Goal: Task Accomplishment & Management: Use online tool/utility

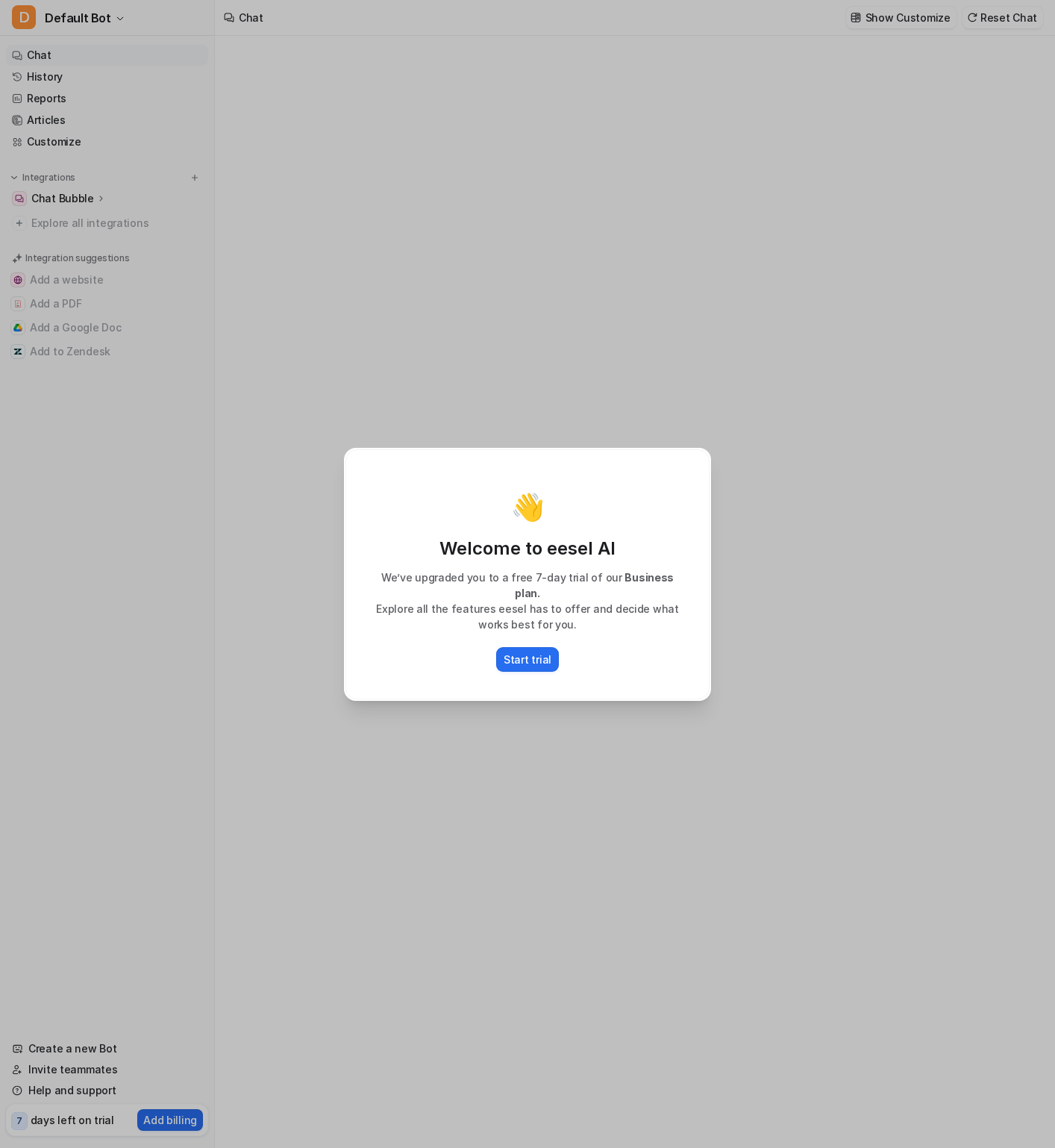
type textarea "**********"
click at [524, 658] on p "Start trial" at bounding box center [528, 660] width 48 height 16
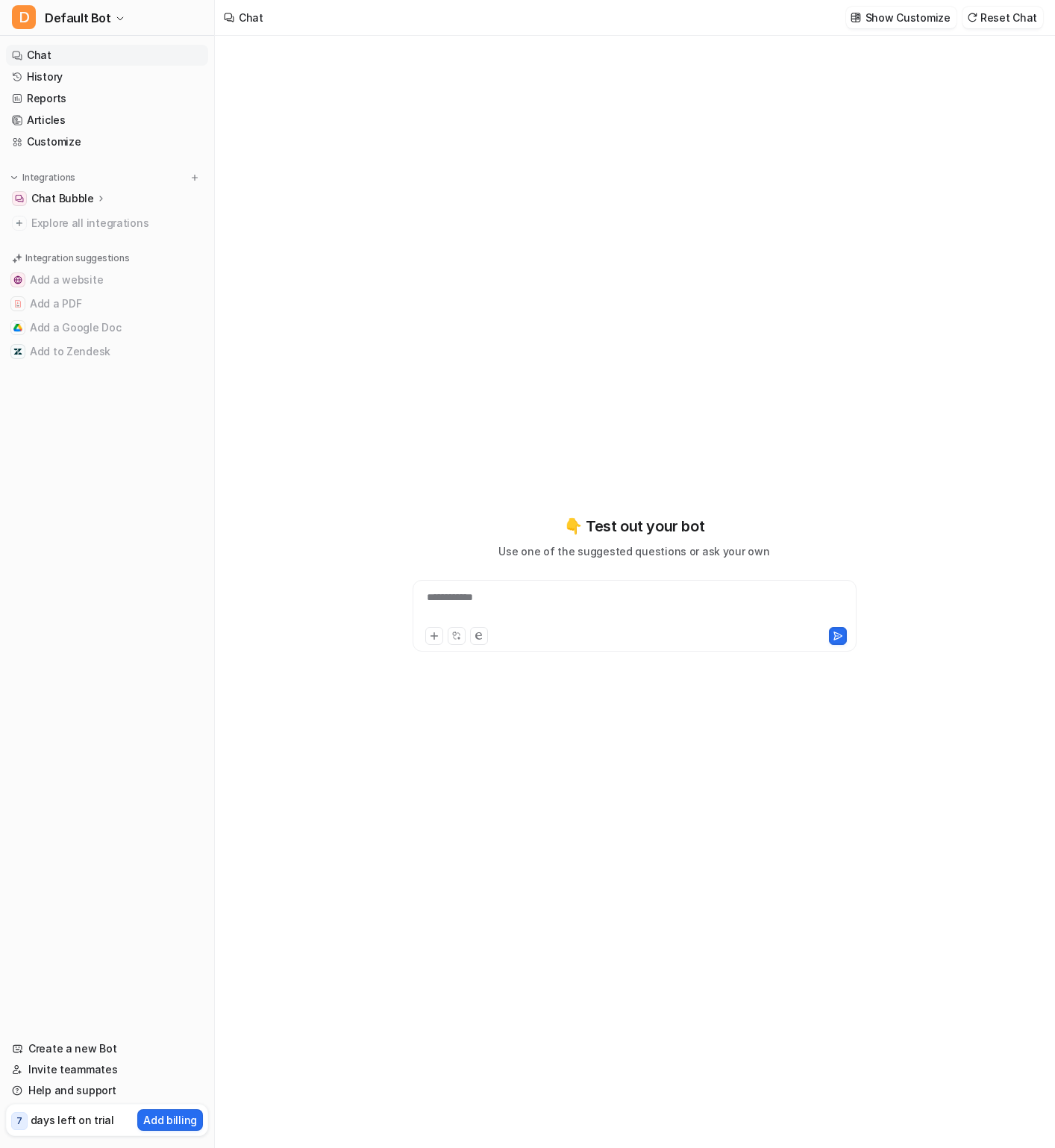
click at [80, 197] on p "Chat Bubble" at bounding box center [63, 198] width 63 height 15
click at [77, 218] on p "Overview" at bounding box center [66, 220] width 48 height 15
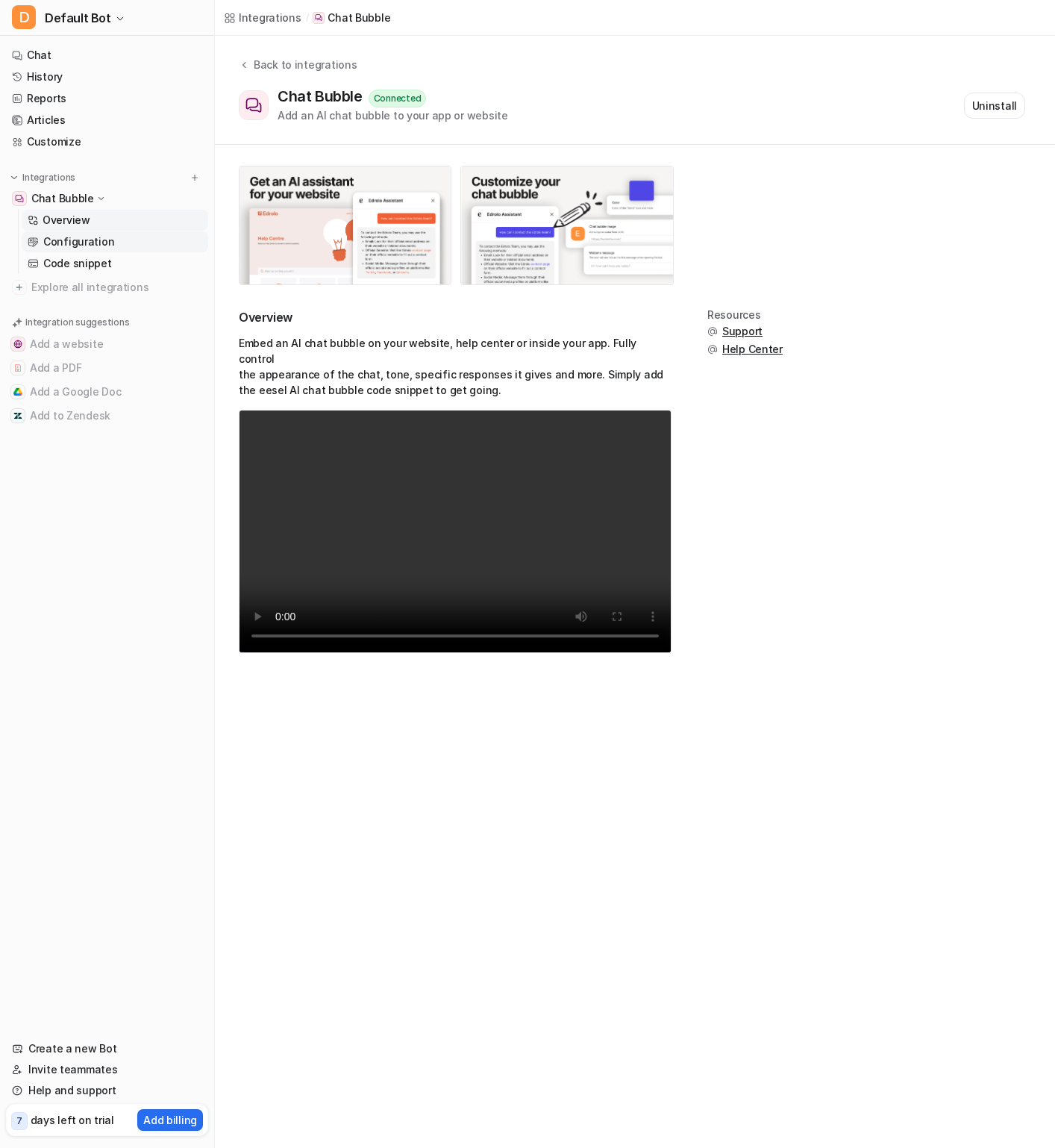
click at [91, 235] on p "Configuration" at bounding box center [78, 241] width 71 height 15
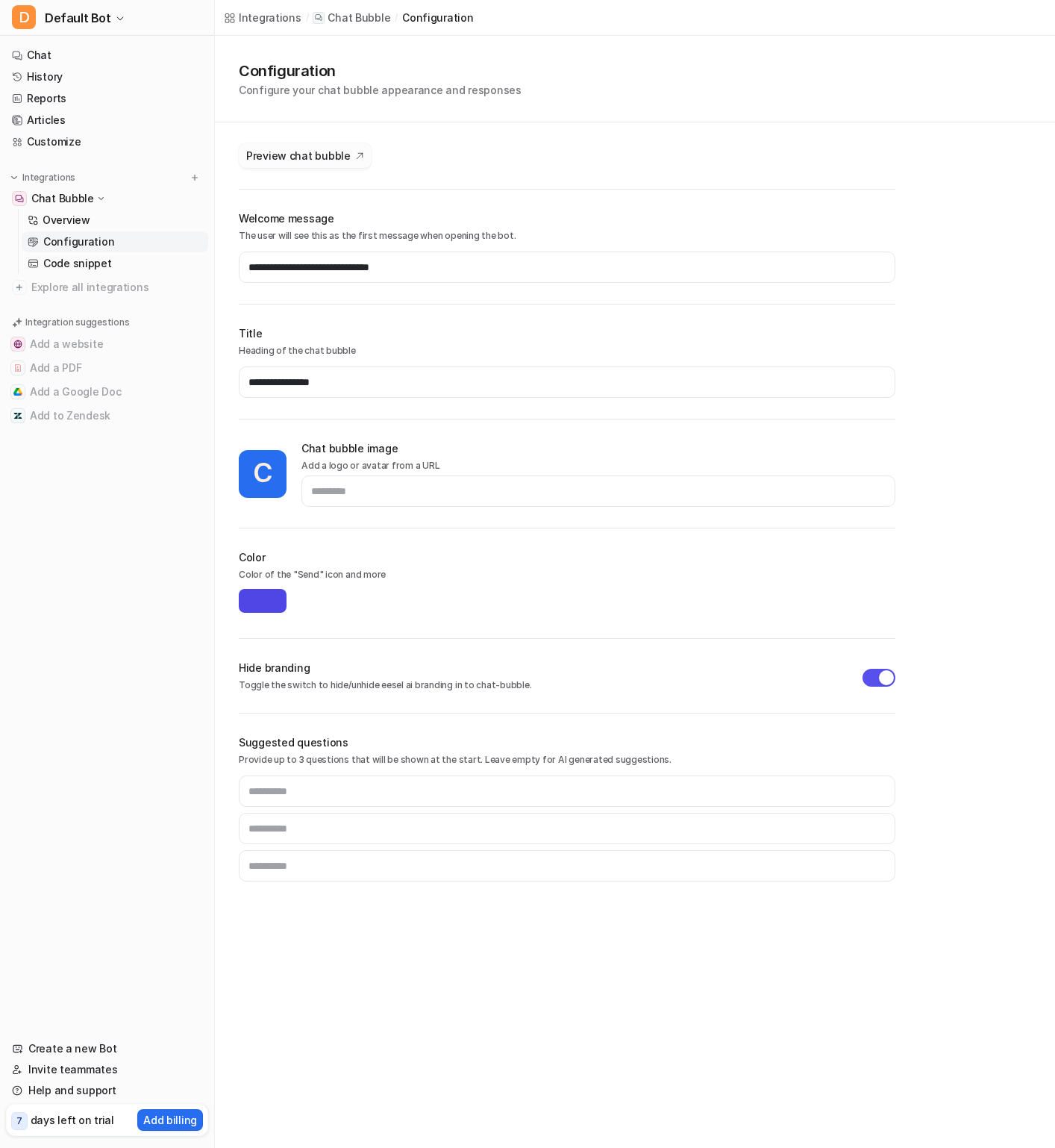
click at [276, 154] on span "Preview chat bubble" at bounding box center [298, 156] width 105 height 16
click at [74, 82] on link "History" at bounding box center [107, 76] width 202 height 21
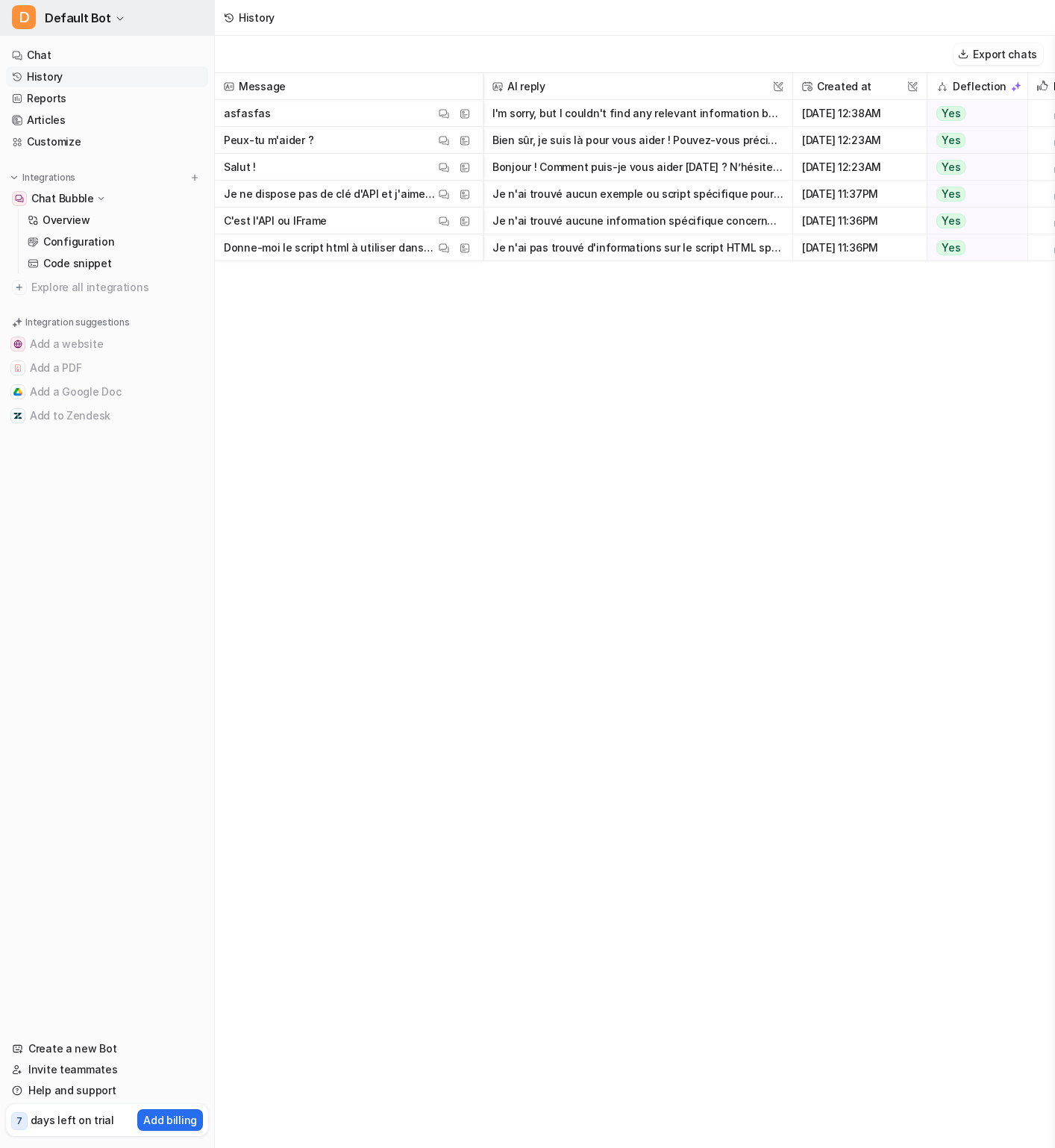
click at [63, 27] on span "Default Bot" at bounding box center [78, 18] width 67 height 21
click at [91, 84] on link "T Test" at bounding box center [120, 81] width 206 height 25
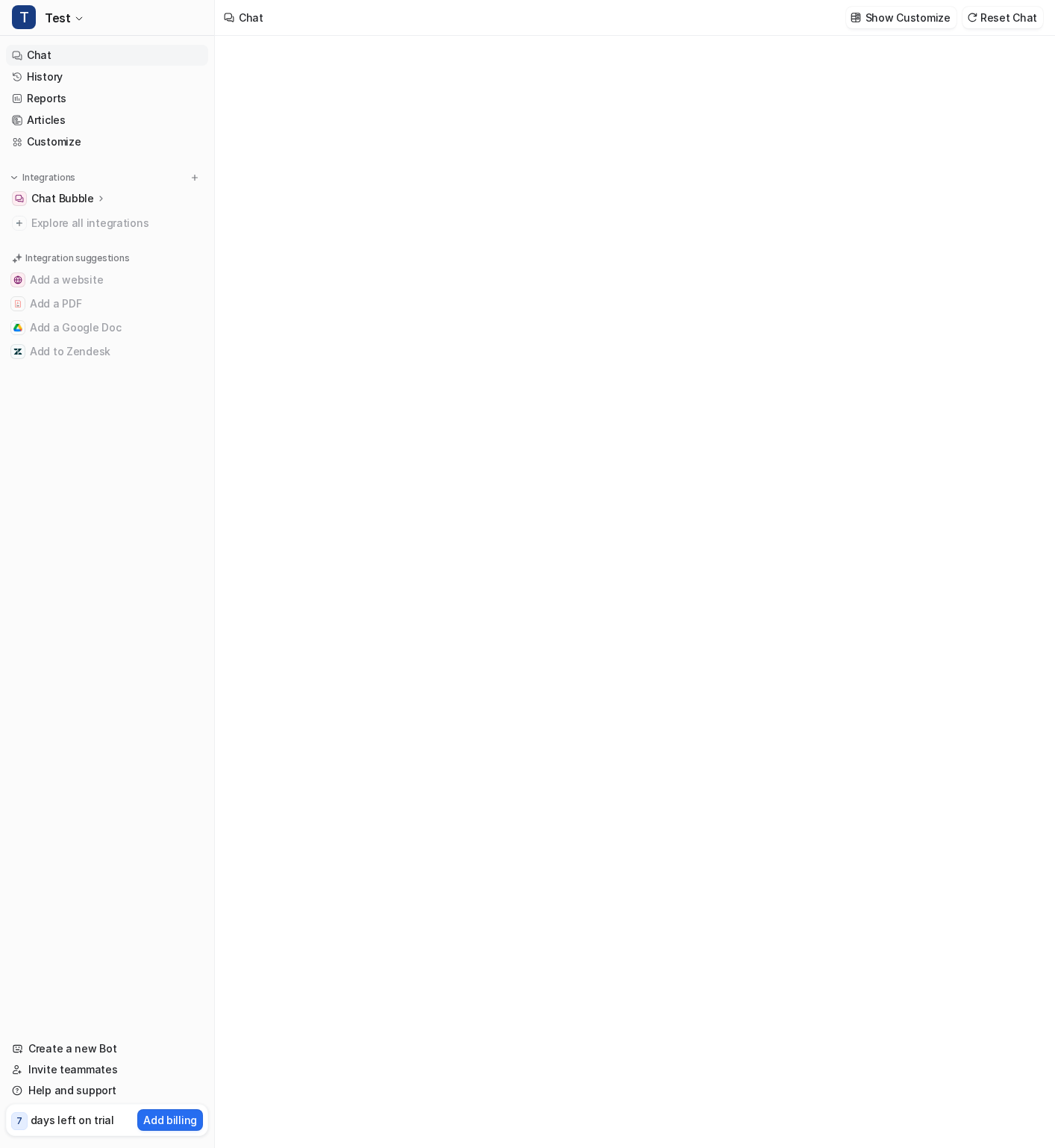
type textarea "**********"
click at [89, 197] on p "Chat Bubble" at bounding box center [63, 198] width 63 height 15
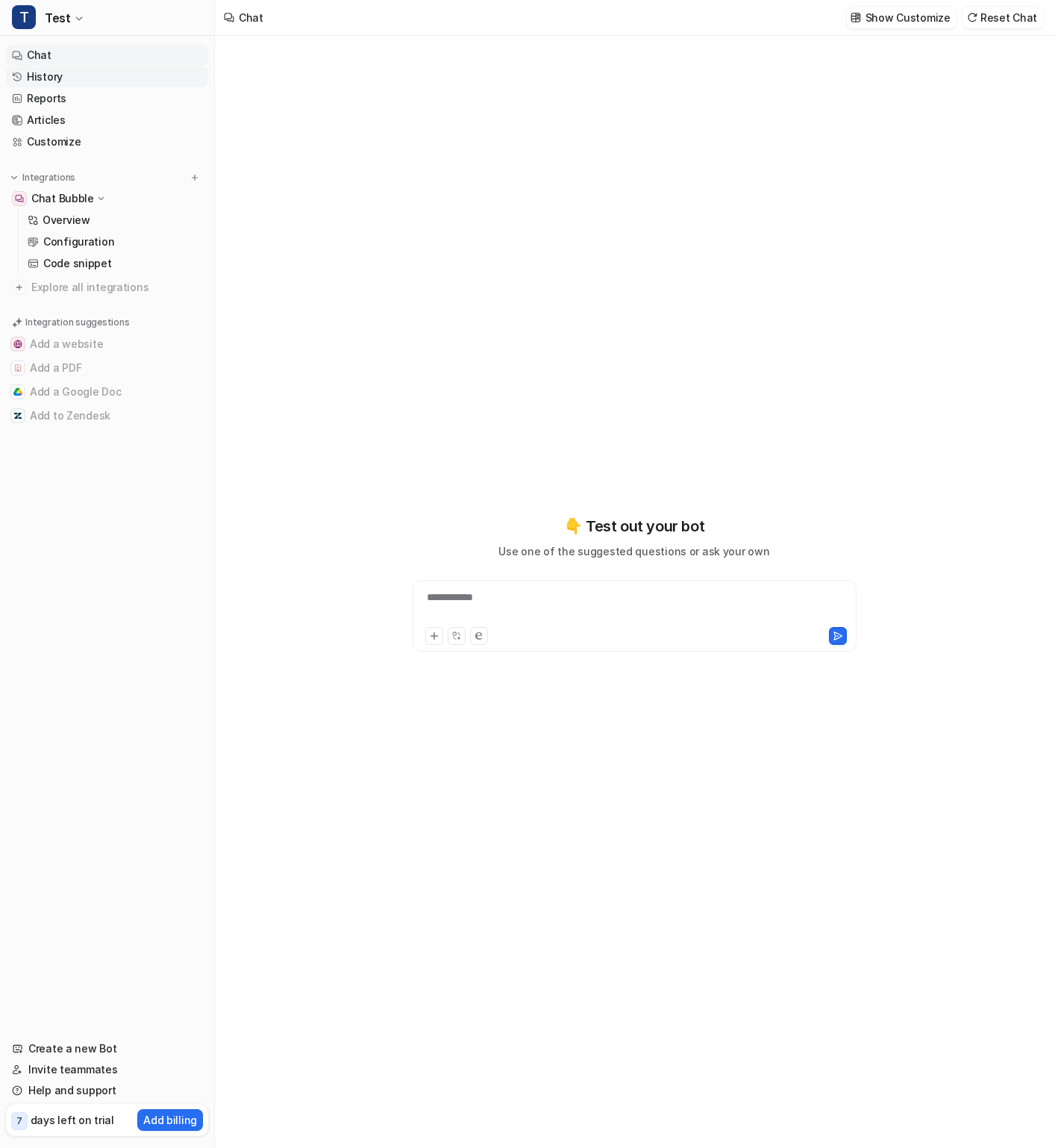
click at [92, 76] on link "History" at bounding box center [107, 76] width 202 height 21
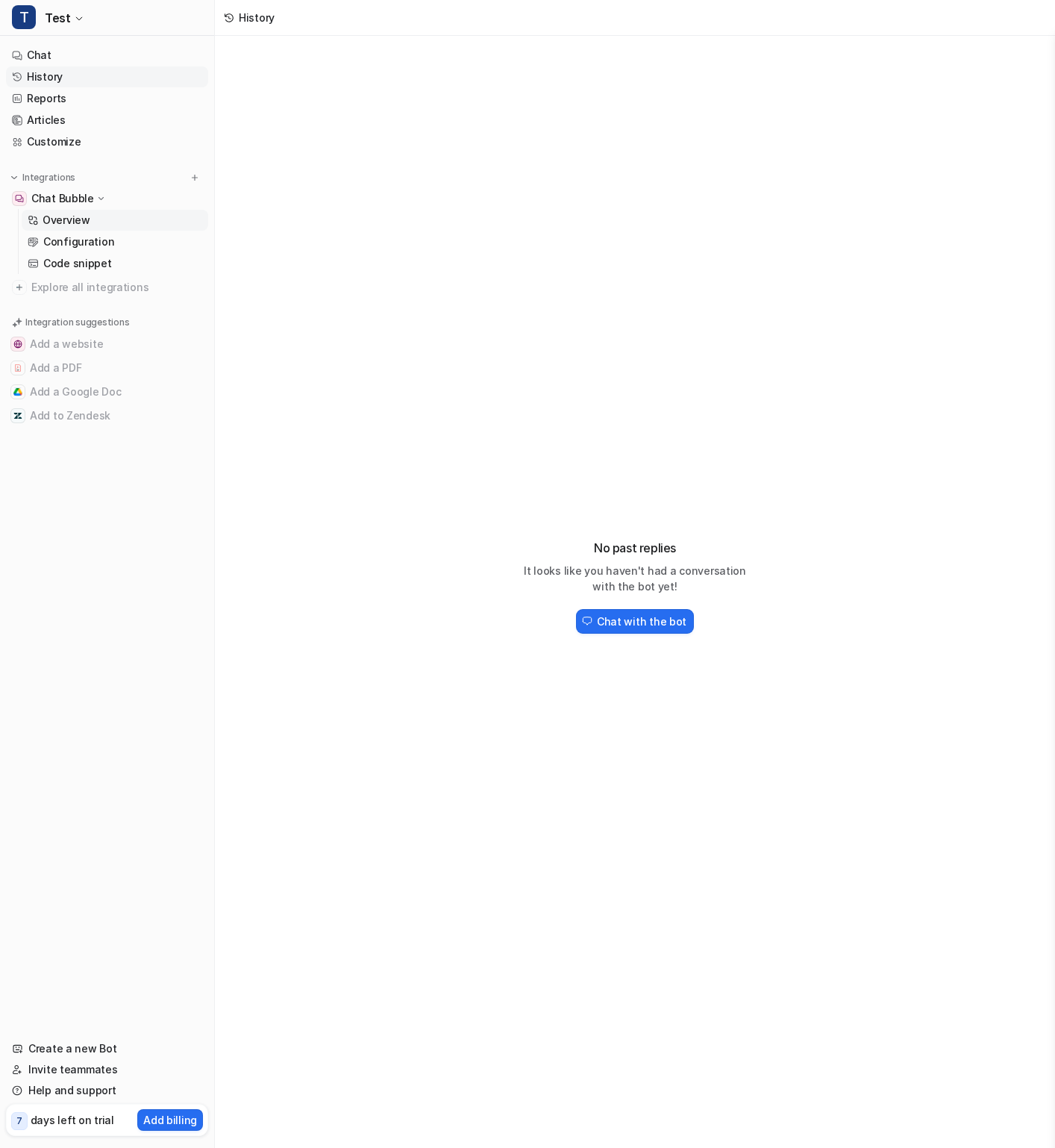
click at [103, 221] on link "Overview" at bounding box center [115, 220] width 186 height 21
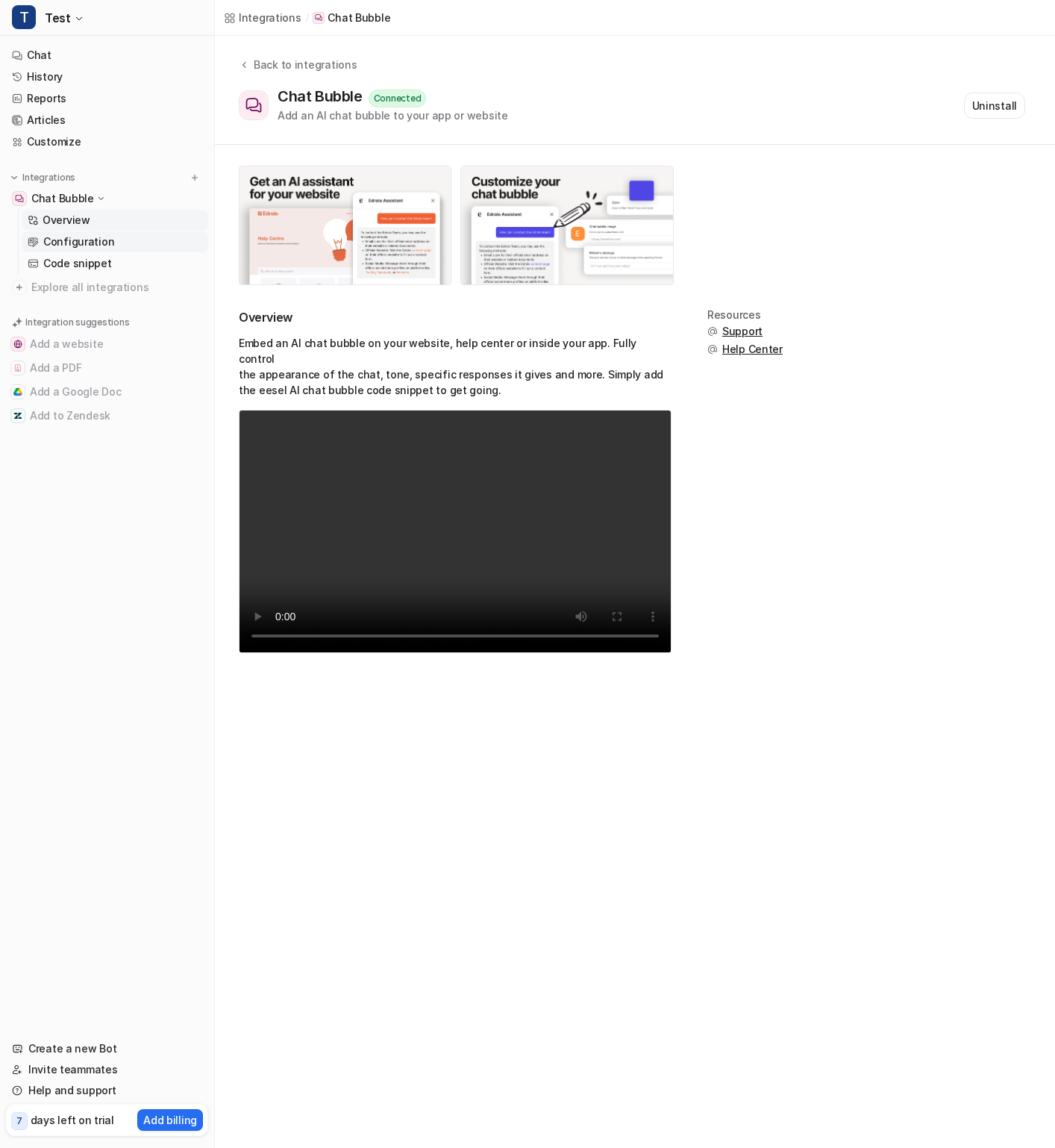
click at [101, 242] on p "Configuration" at bounding box center [78, 241] width 71 height 15
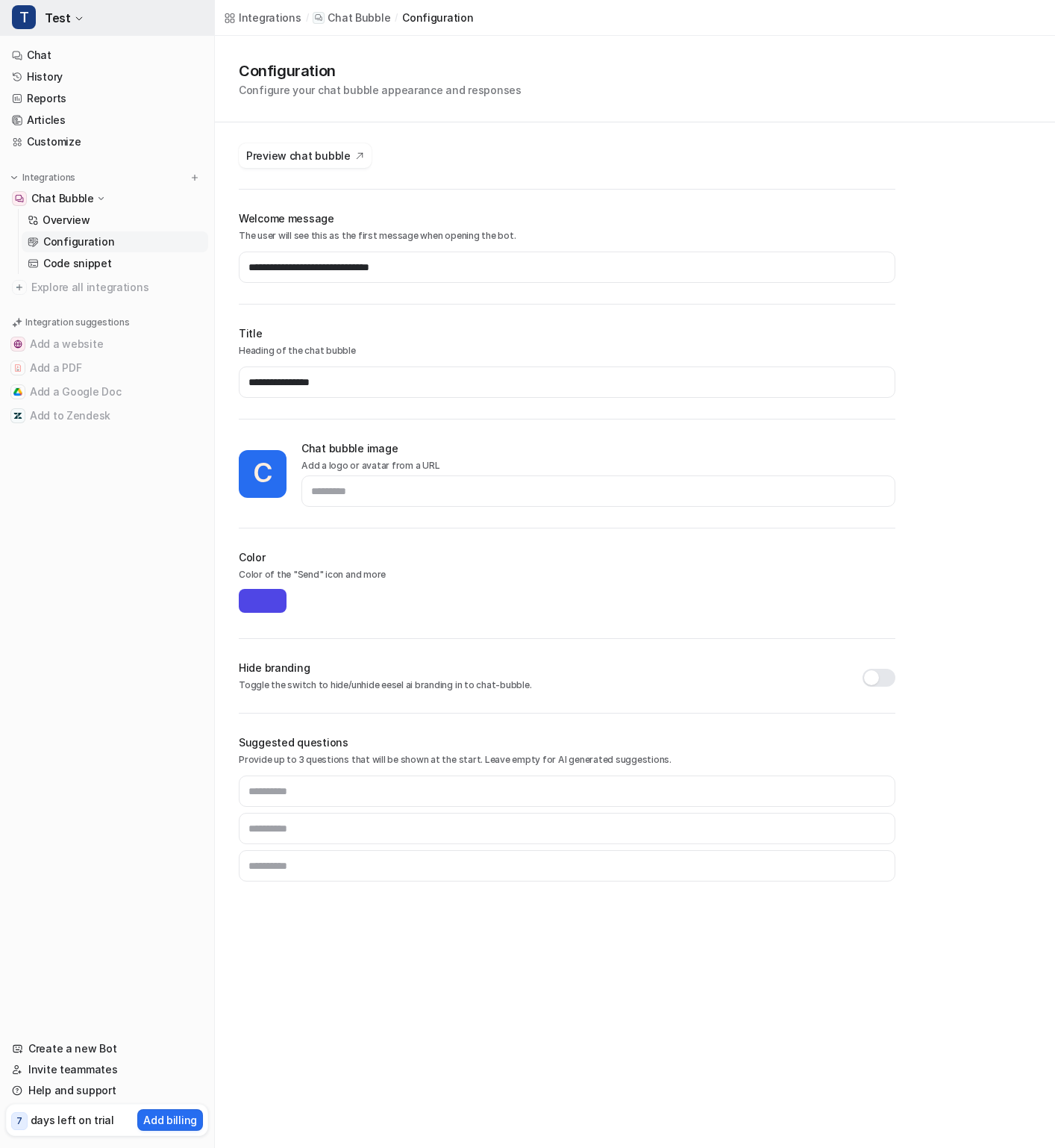
click at [64, 16] on span "Test" at bounding box center [58, 18] width 25 height 21
click at [43, 562] on div "T Test D Default Bot T Test Create a new bot Settings Sign out Chat History Rep…" at bounding box center [107, 574] width 215 height 1148
click at [57, 14] on span "Test" at bounding box center [58, 18] width 25 height 21
click at [488, 74] on div "**********" at bounding box center [528, 574] width 1055 height 1148
click at [61, 20] on span "Test" at bounding box center [58, 18] width 25 height 21
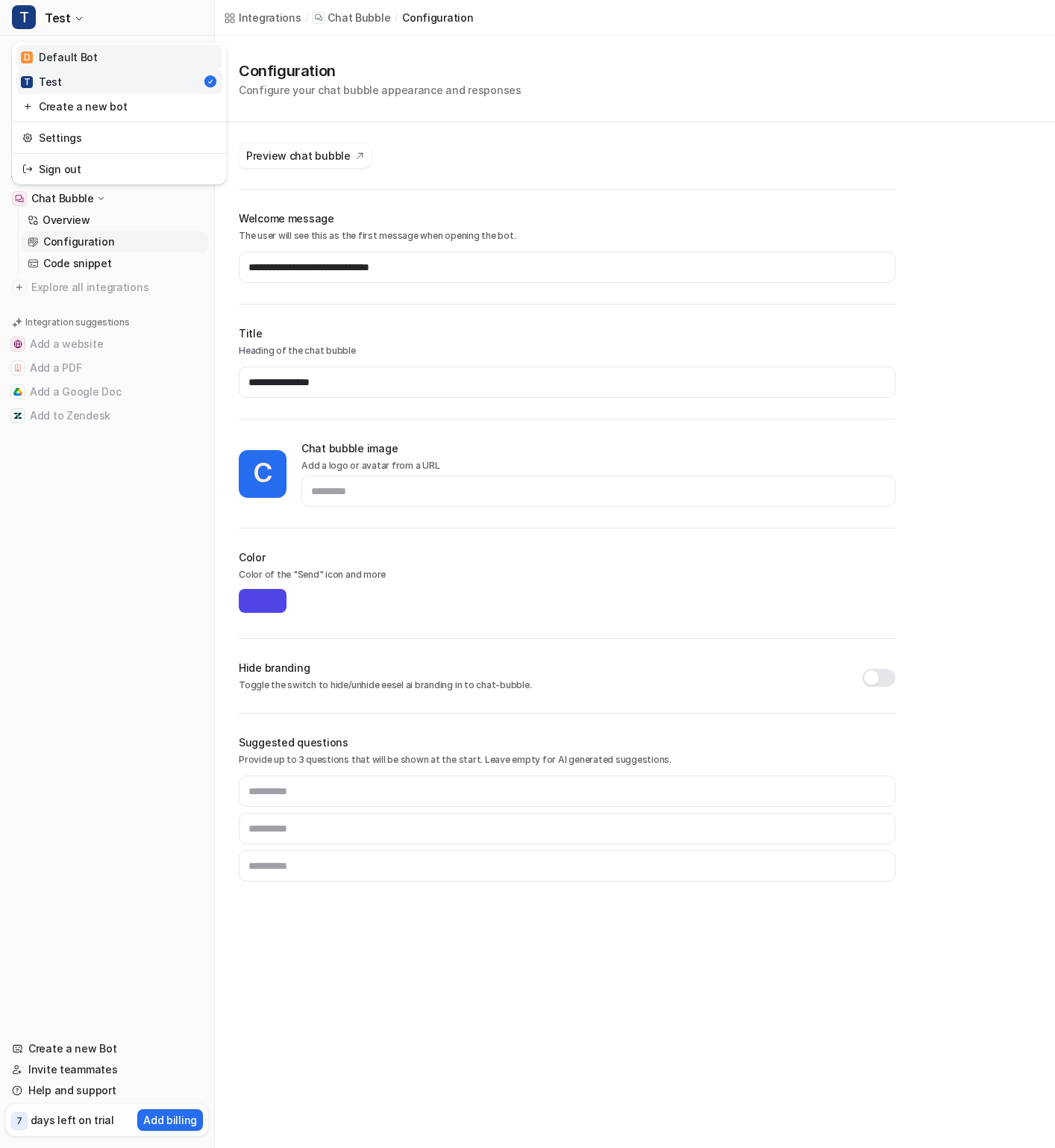
click at [88, 55] on div "D Default Bot" at bounding box center [59, 57] width 76 height 16
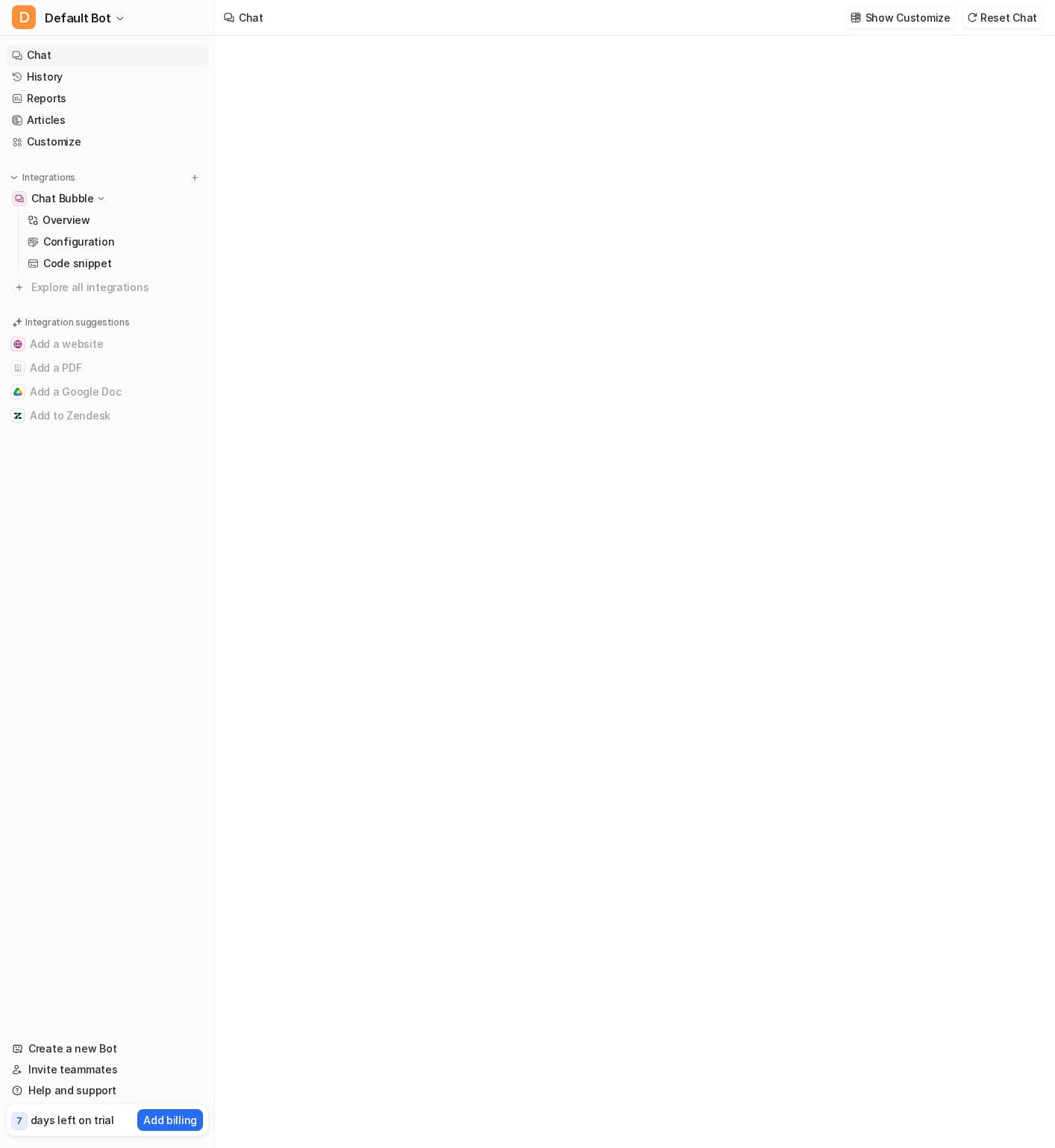
type textarea "**********"
click at [55, 264] on p "Code snippet" at bounding box center [77, 263] width 69 height 15
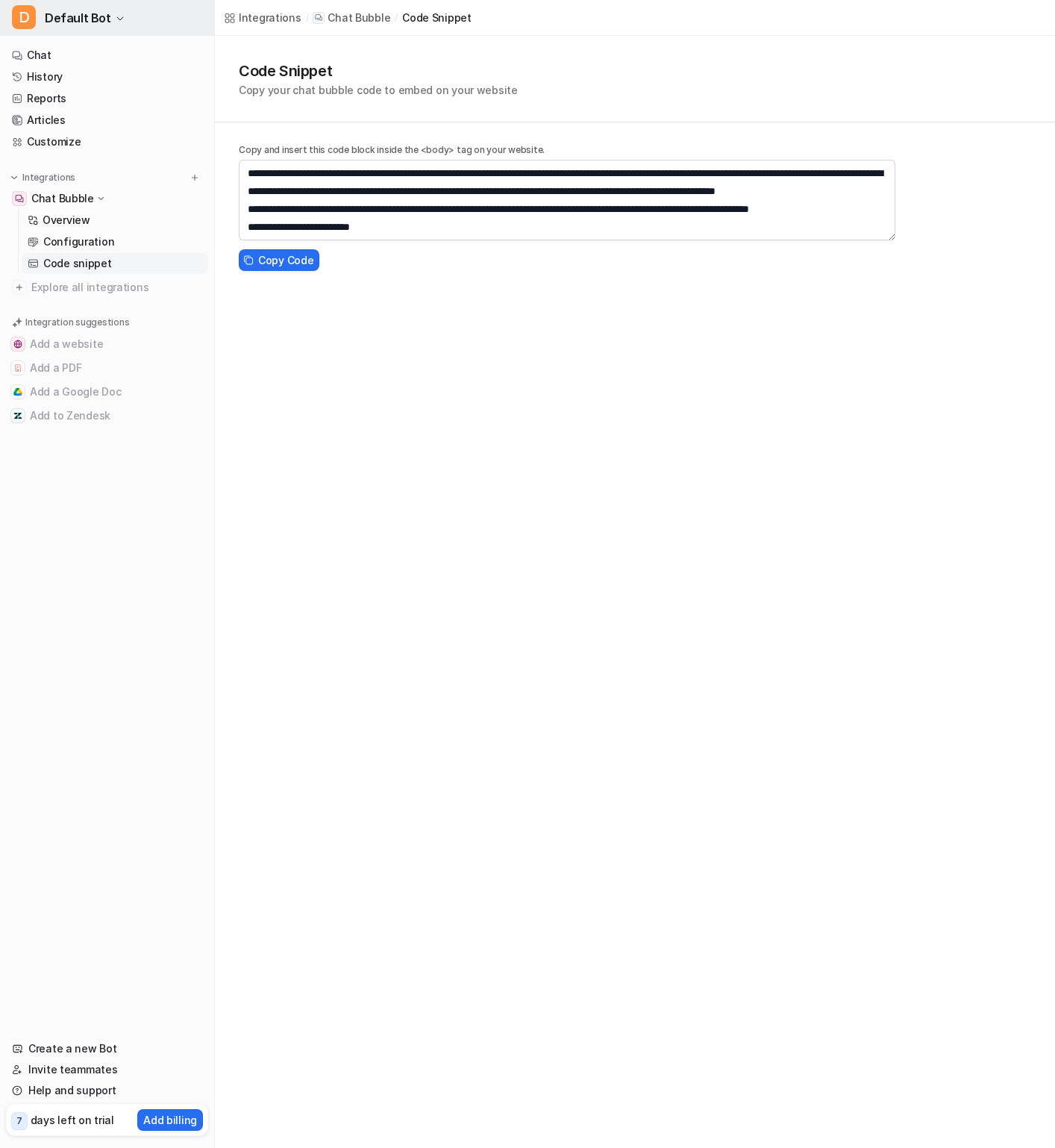
click at [70, 18] on span "Default Bot" at bounding box center [78, 18] width 67 height 21
click at [102, 81] on link "T Test" at bounding box center [120, 81] width 206 height 25
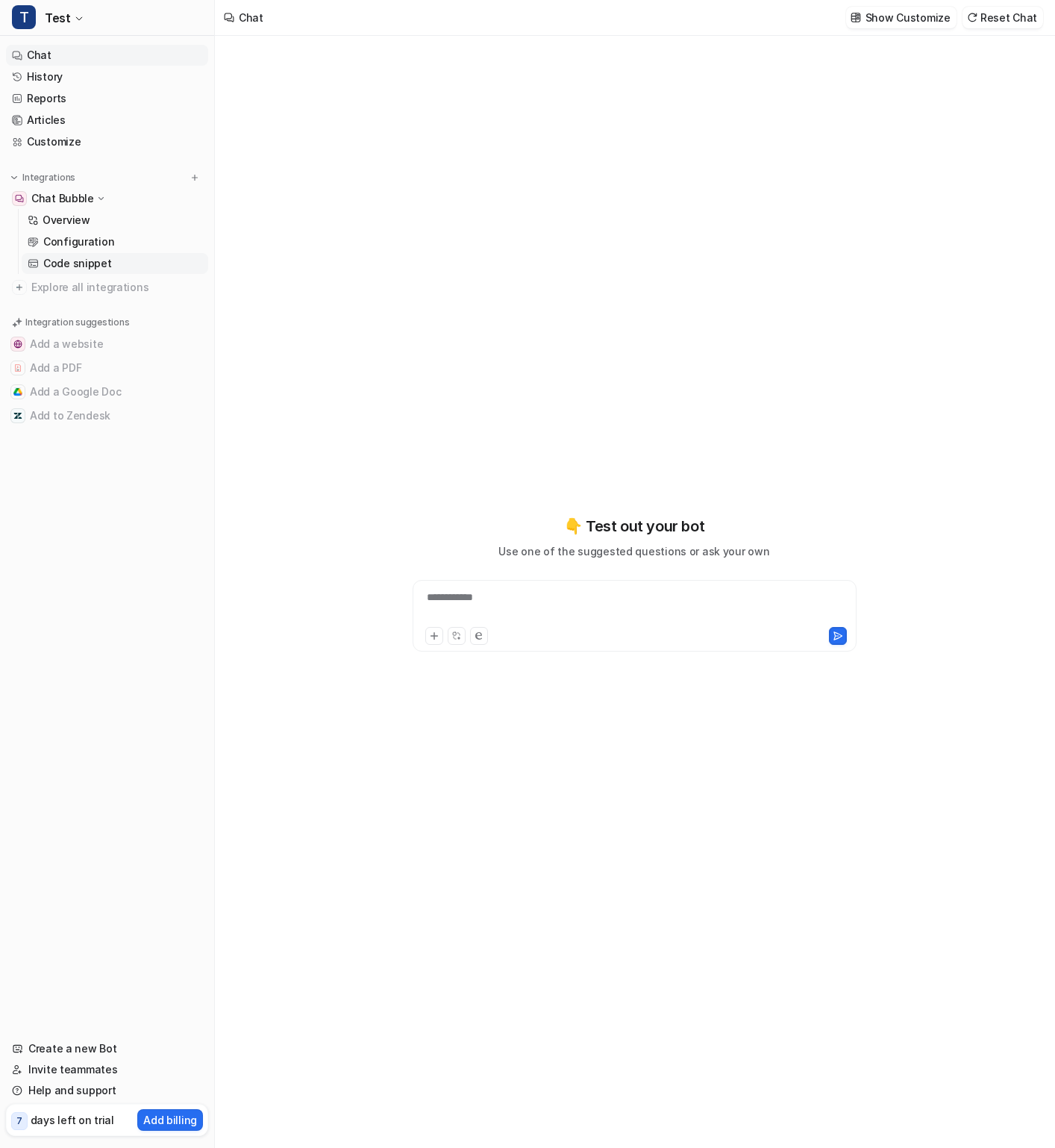
click at [116, 263] on link "Code snippet" at bounding box center [115, 263] width 186 height 21
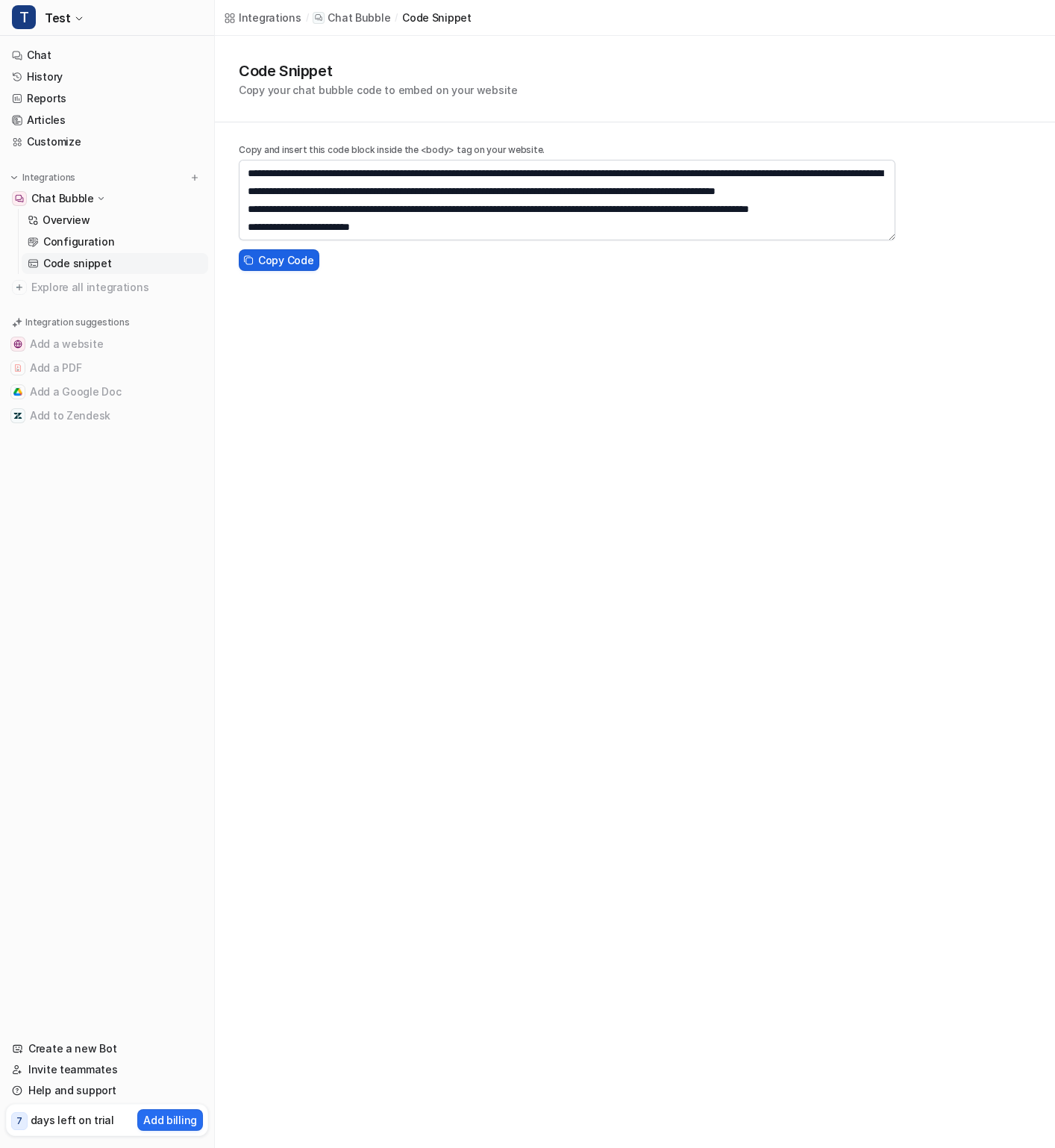
click at [299, 263] on span "Copy Code" at bounding box center [285, 260] width 55 height 16
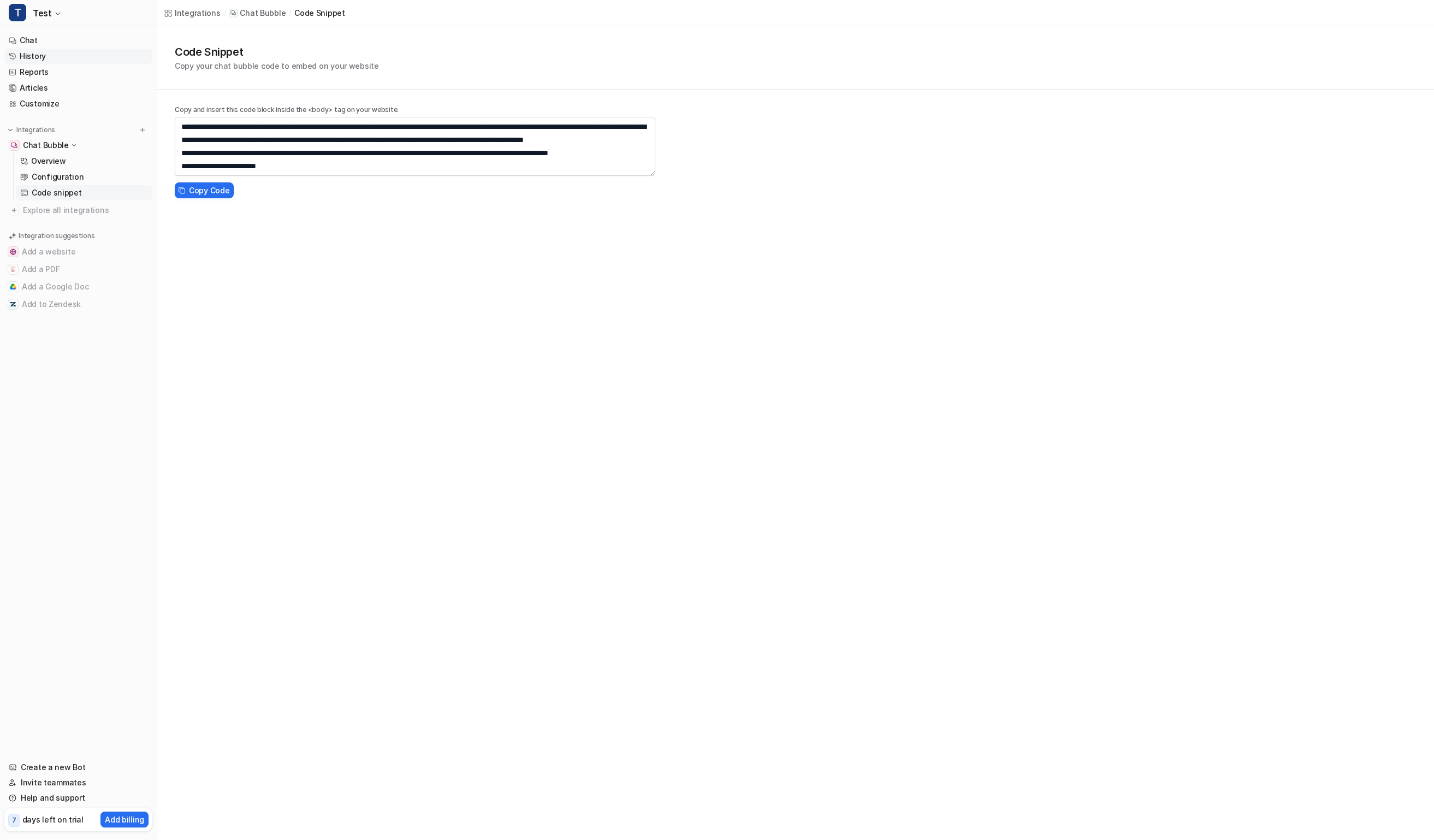
click at [59, 55] on link "History" at bounding box center [78, 56] width 148 height 15
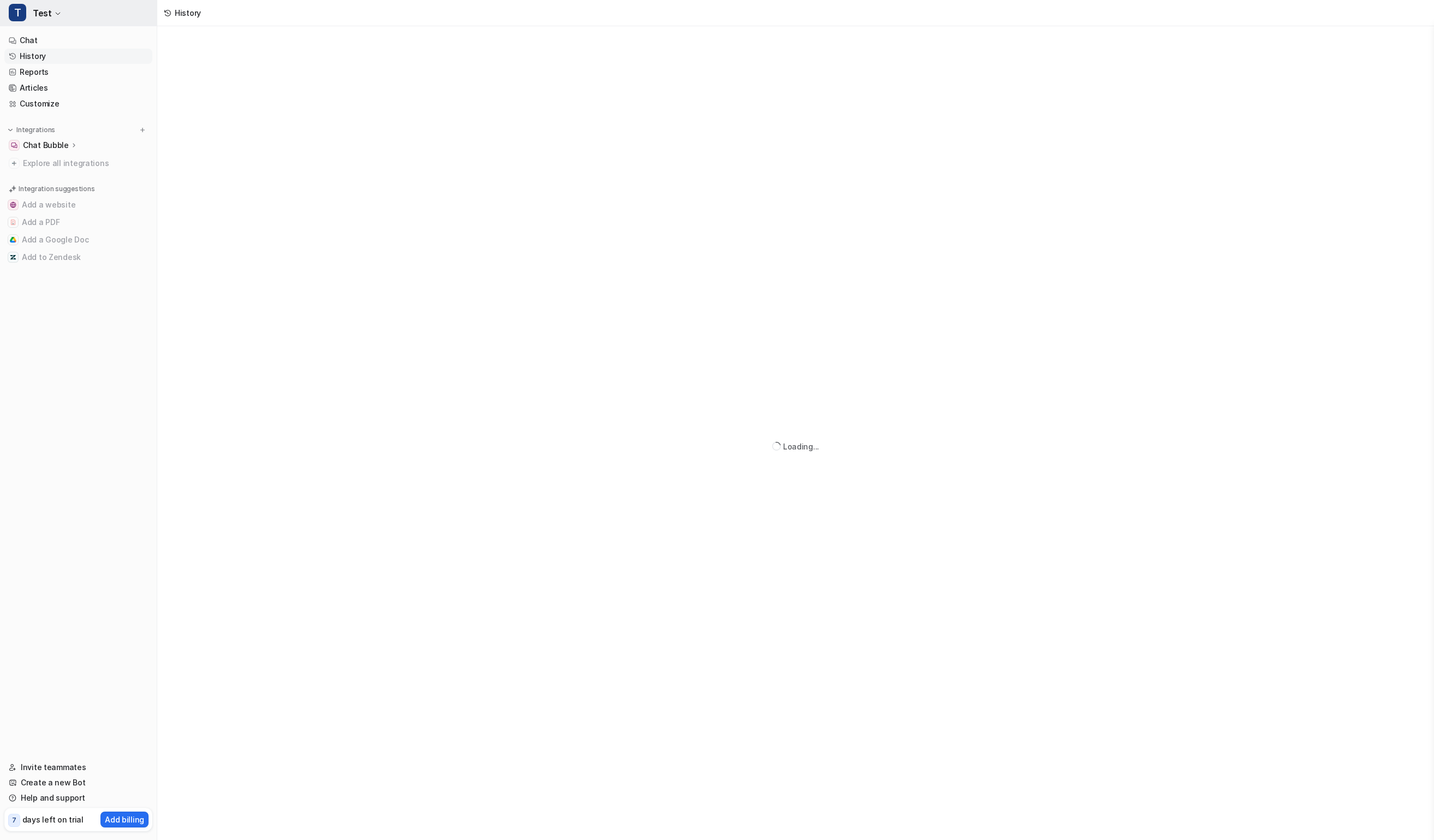
click at [47, 11] on span "Test" at bounding box center [42, 13] width 19 height 15
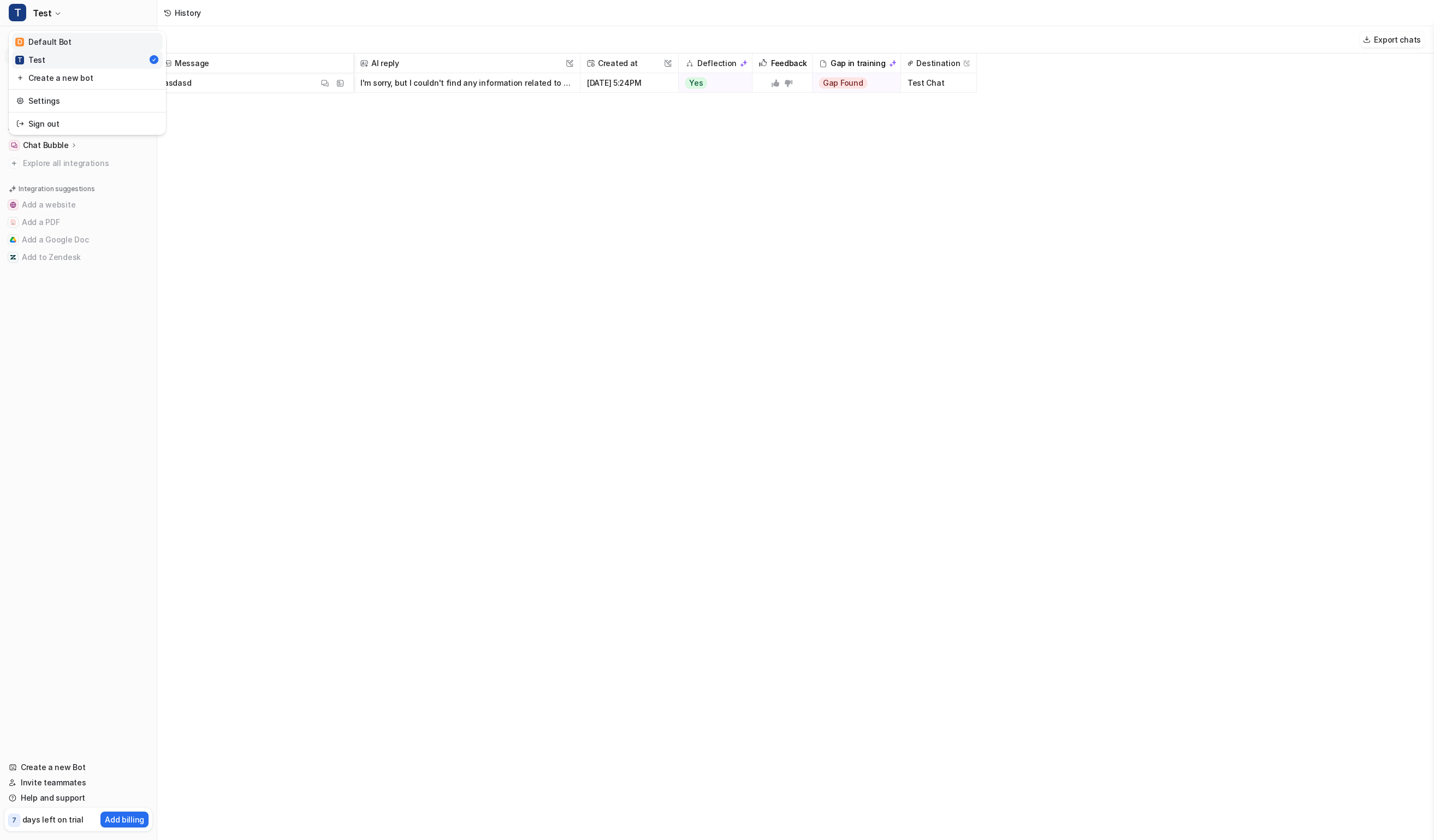
click at [69, 41] on link "D Default Bot" at bounding box center [88, 42] width 151 height 18
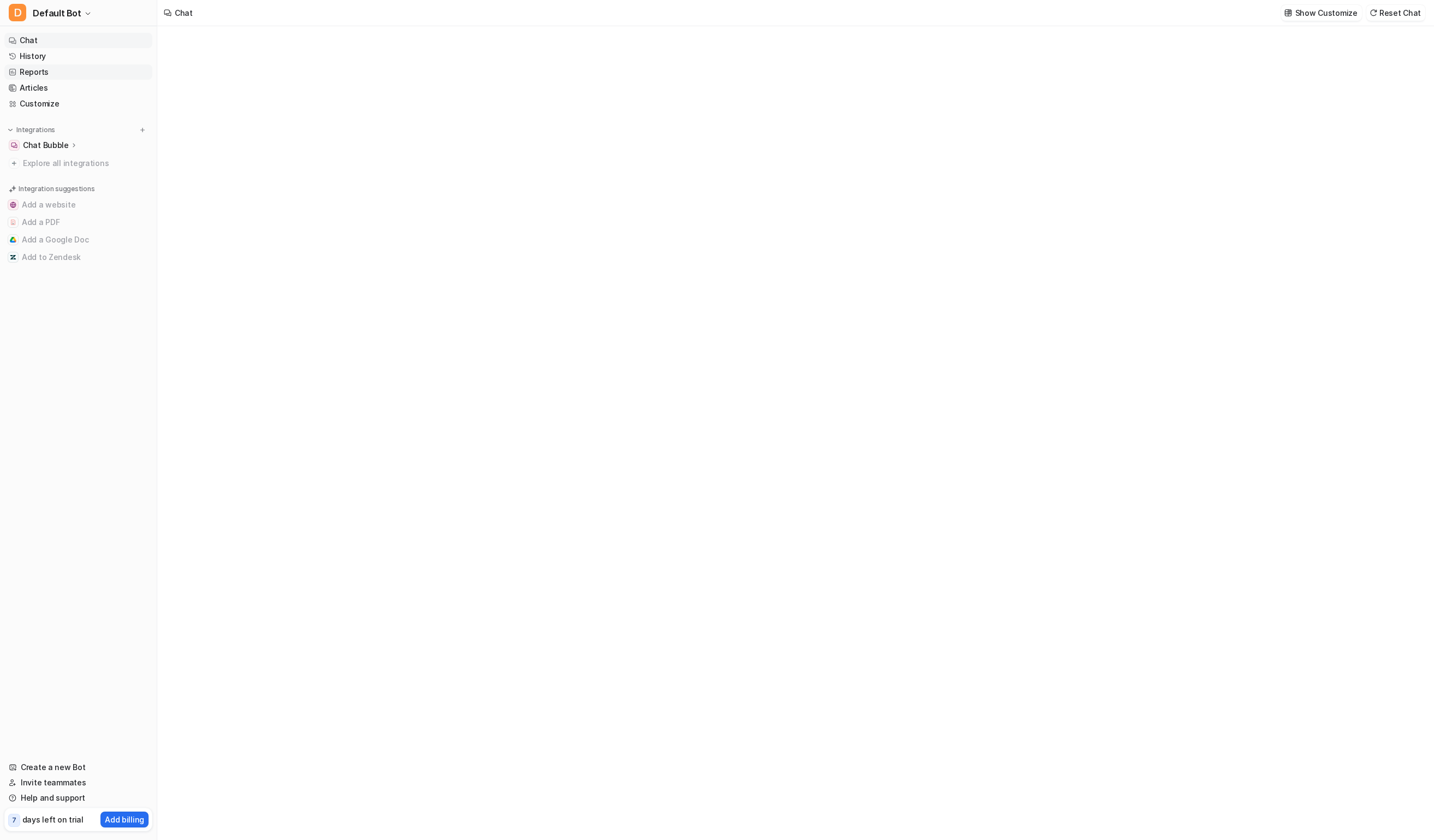
click at [63, 76] on link "Reports" at bounding box center [78, 72] width 148 height 15
type textarea "**********"
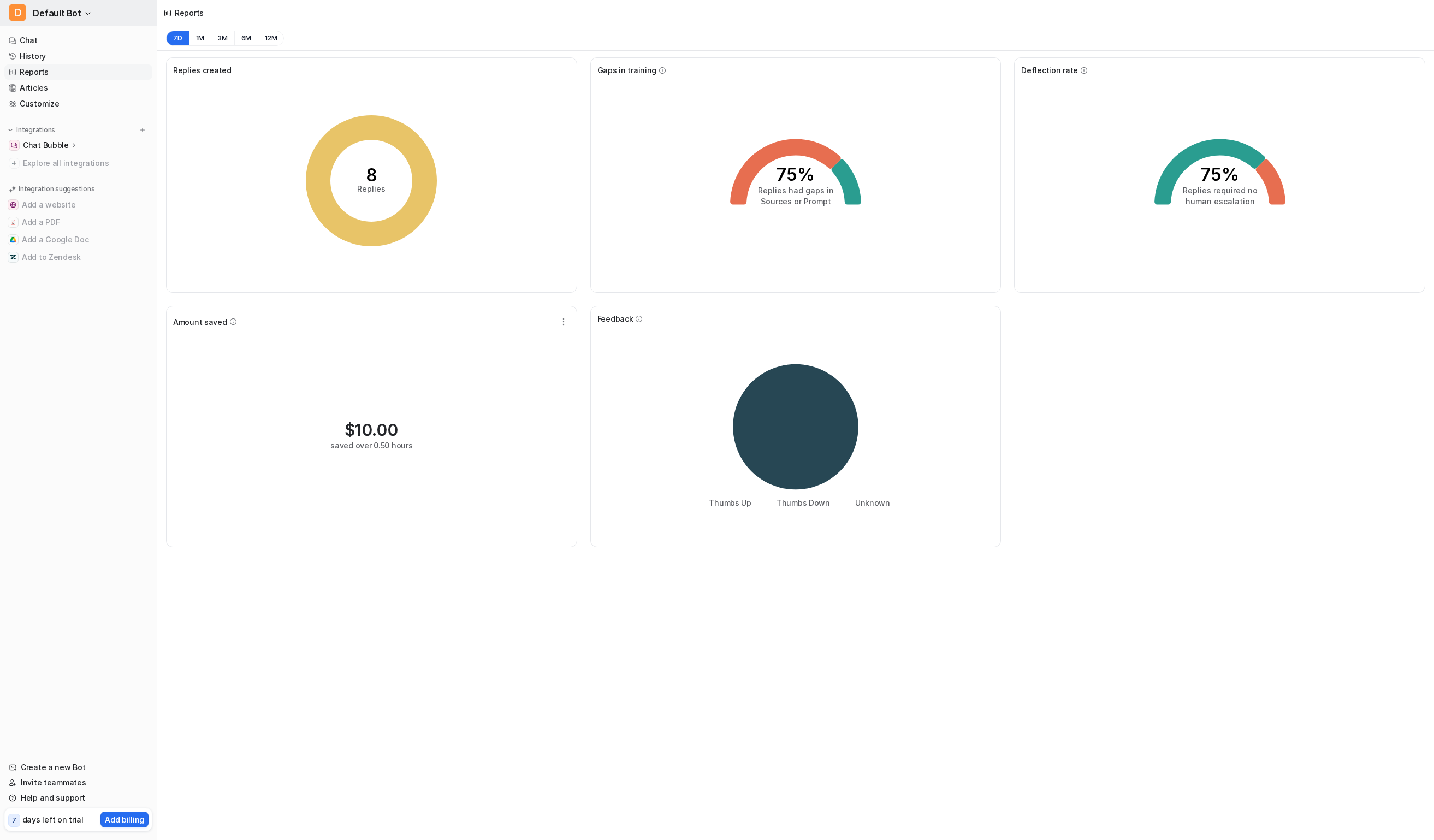
click at [57, 15] on span "Default Bot" at bounding box center [57, 13] width 49 height 15
click at [65, 63] on link "T Test" at bounding box center [88, 60] width 151 height 18
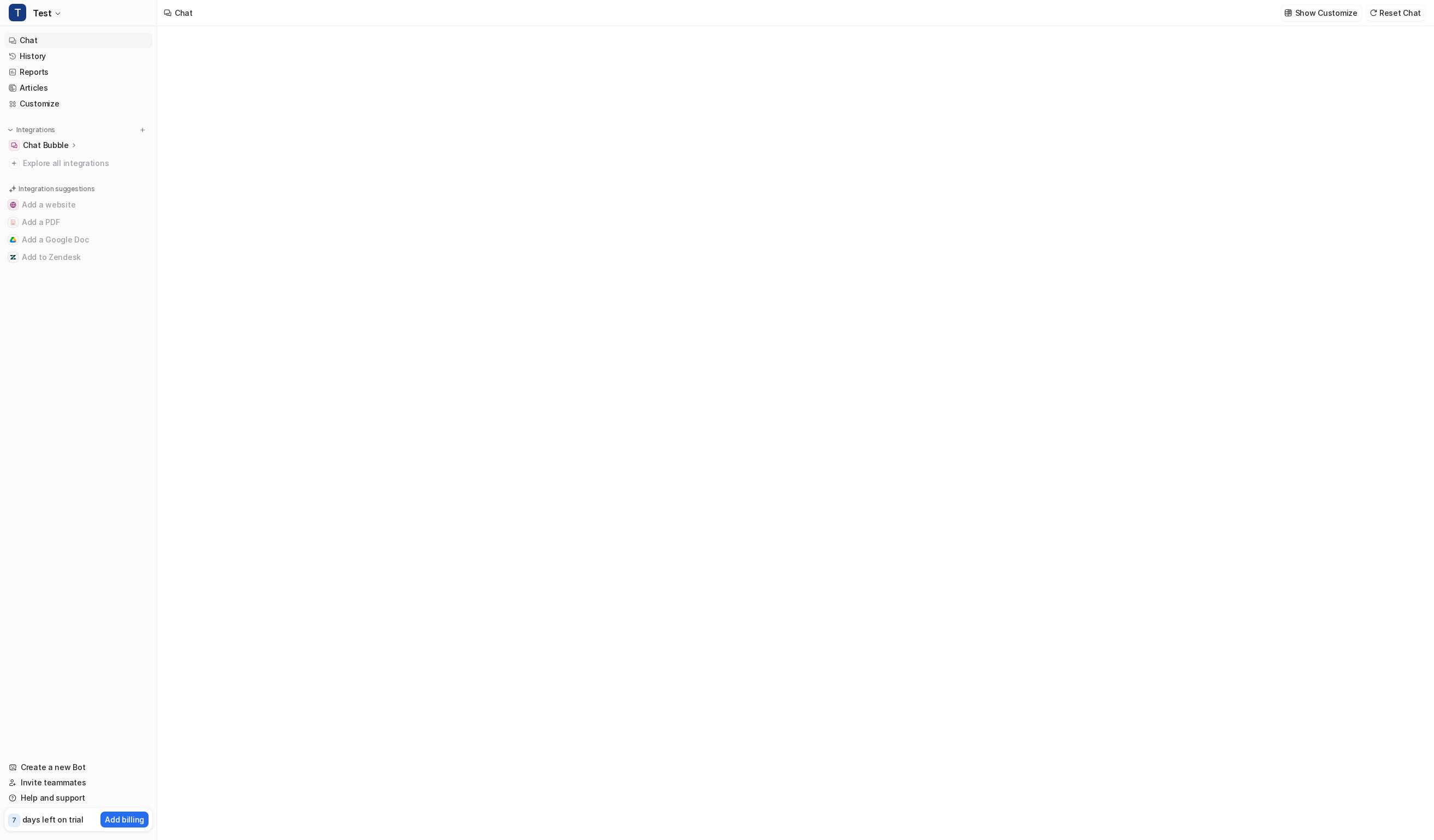
type textarea "**********"
click at [108, 82] on link "Articles" at bounding box center [78, 88] width 148 height 15
click at [104, 75] on link "Reports" at bounding box center [78, 72] width 148 height 15
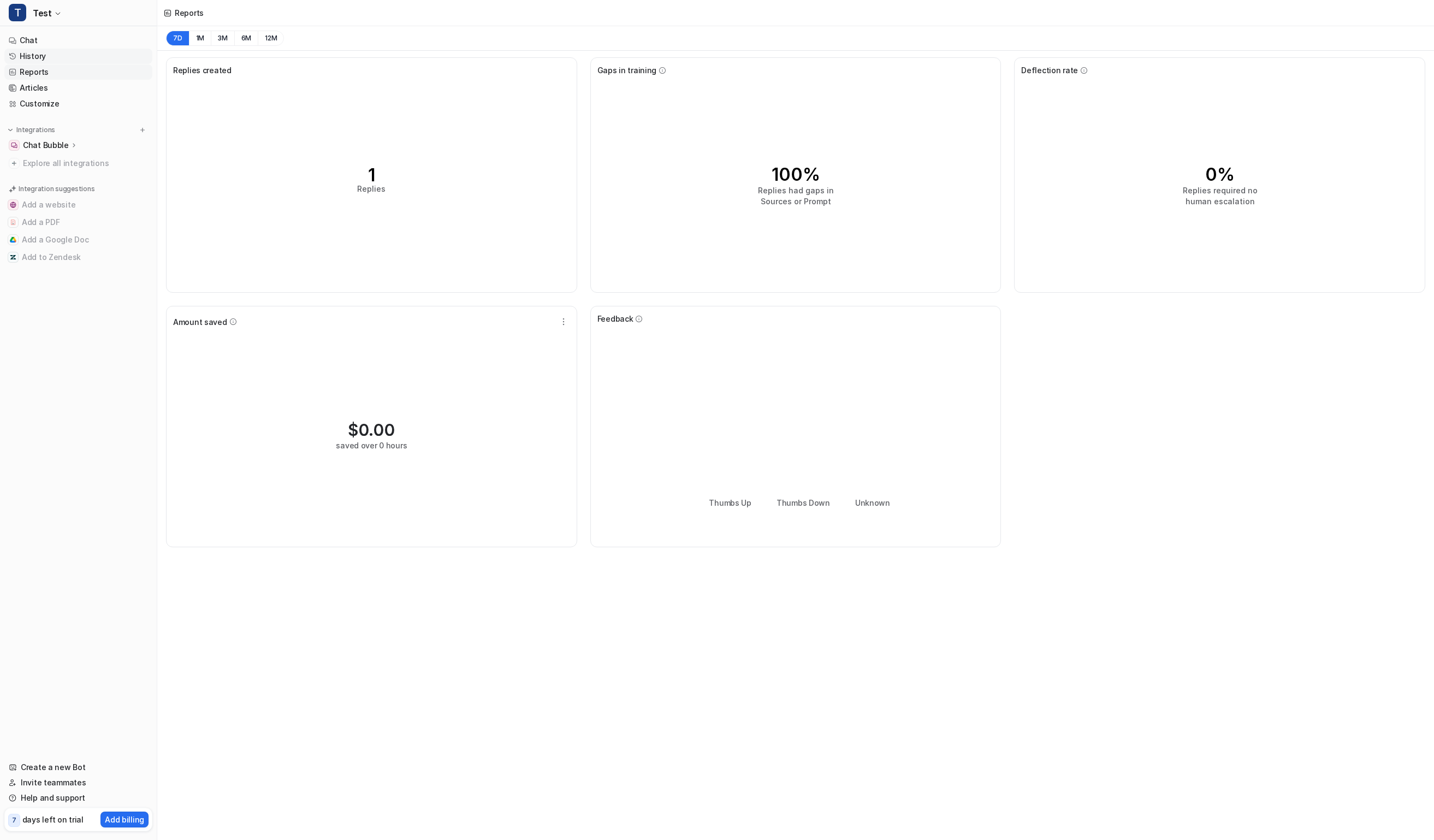
click at [91, 56] on link "History" at bounding box center [78, 56] width 148 height 15
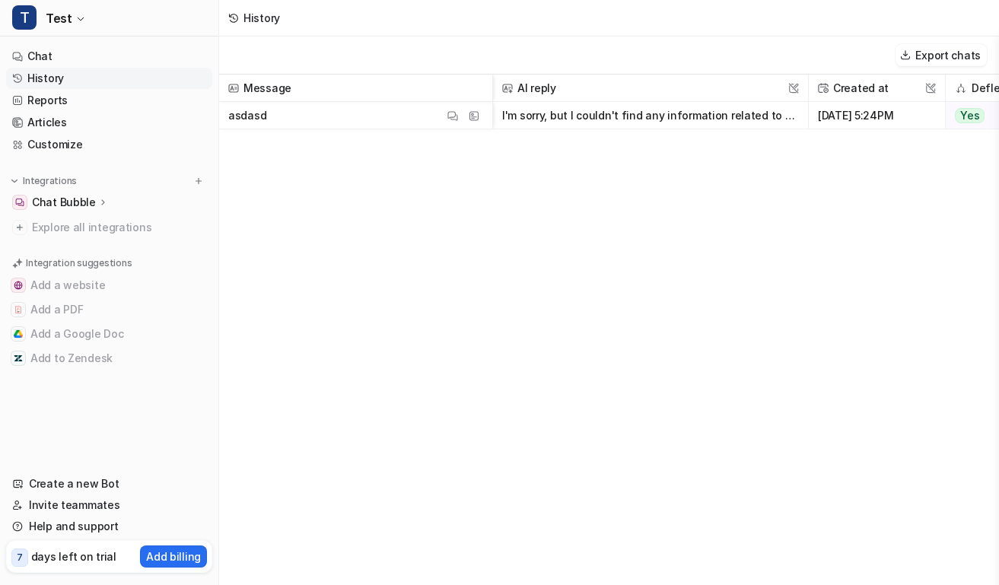
click at [361, 117] on span "asdasd View Thread View Sources" at bounding box center [355, 115] width 261 height 27
click at [65, 14] on span "Test" at bounding box center [59, 18] width 26 height 21
click at [74, 51] on div "D Default Bot" at bounding box center [60, 58] width 78 height 16
click at [65, 24] on span "Test" at bounding box center [59, 18] width 26 height 21
click at [161, 59] on link "D Default Bot" at bounding box center [122, 58] width 210 height 25
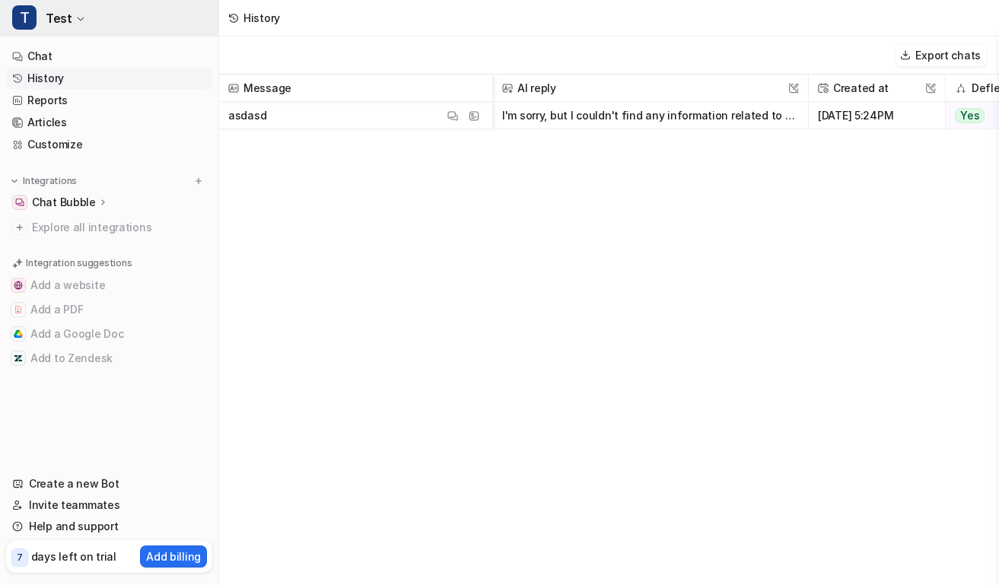
click at [88, 33] on button "T Test" at bounding box center [109, 18] width 218 height 37
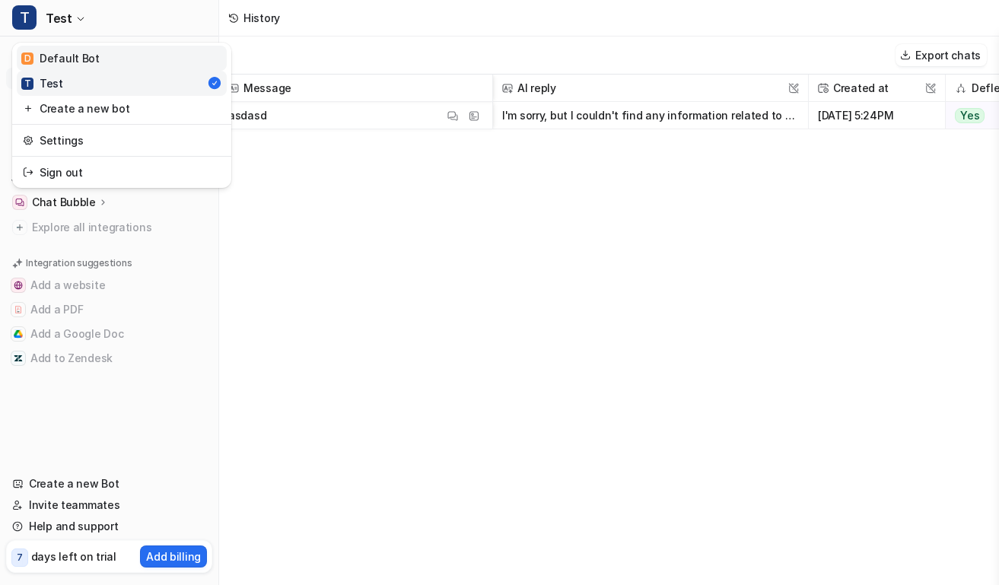
click at [100, 65] on link "D Default Bot" at bounding box center [122, 58] width 210 height 25
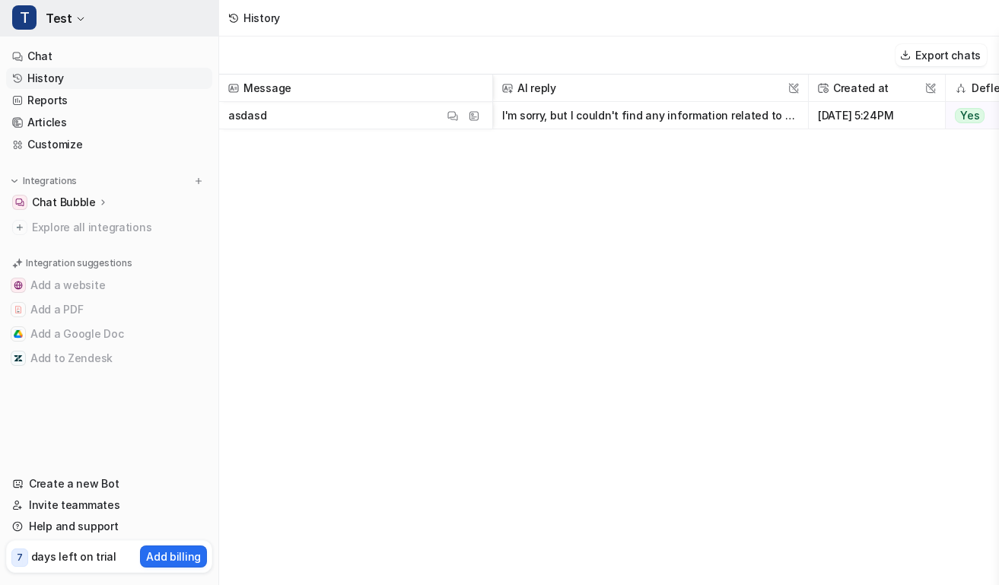
click at [78, 14] on icon "button" at bounding box center [80, 18] width 9 height 9
click at [79, 31] on button "T Test" at bounding box center [109, 18] width 218 height 37
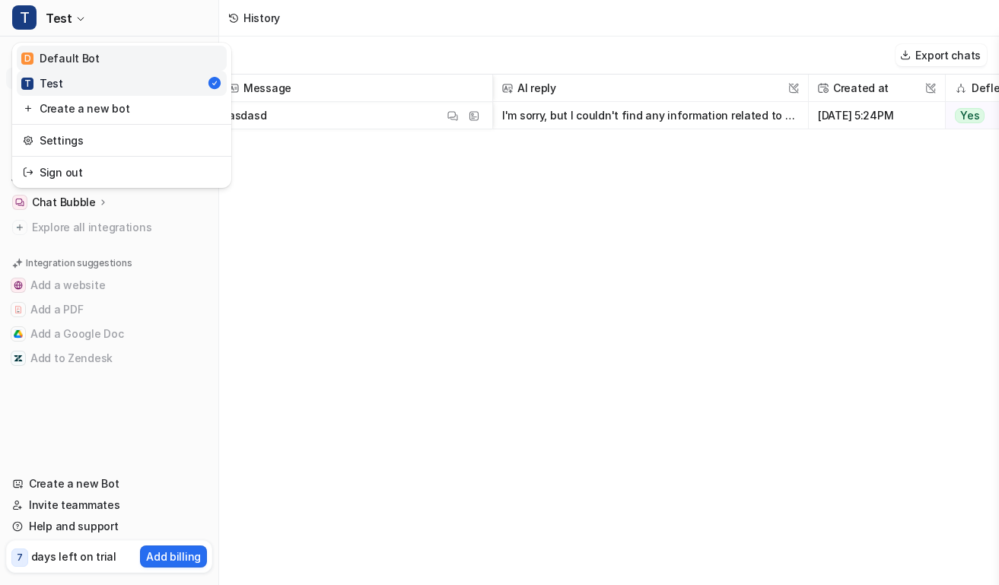
click at [84, 66] on link "D Default Bot" at bounding box center [122, 58] width 210 height 25
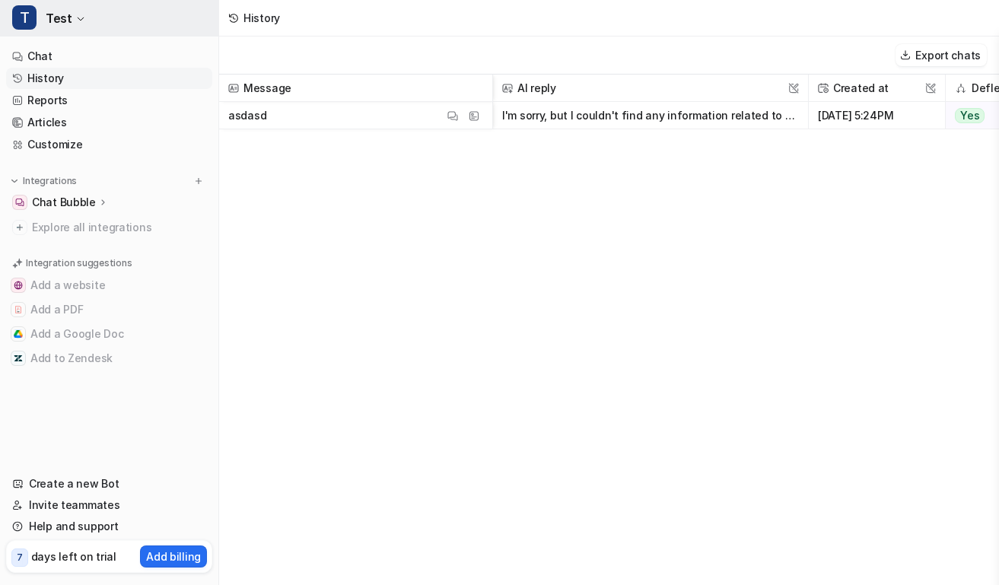
click at [70, 18] on button "T Test" at bounding box center [109, 18] width 218 height 37
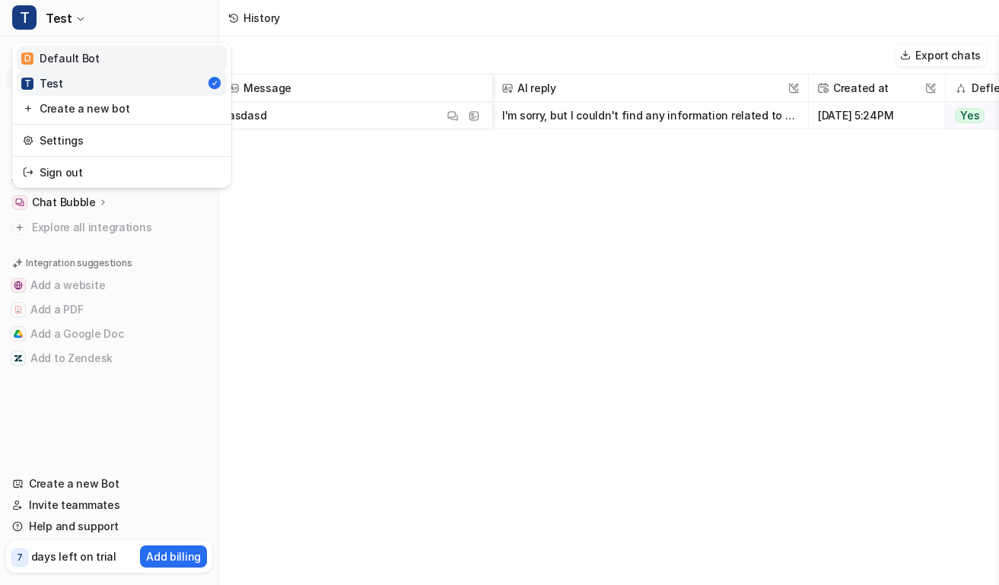
click at [77, 50] on div "D Default Bot" at bounding box center [60, 58] width 78 height 16
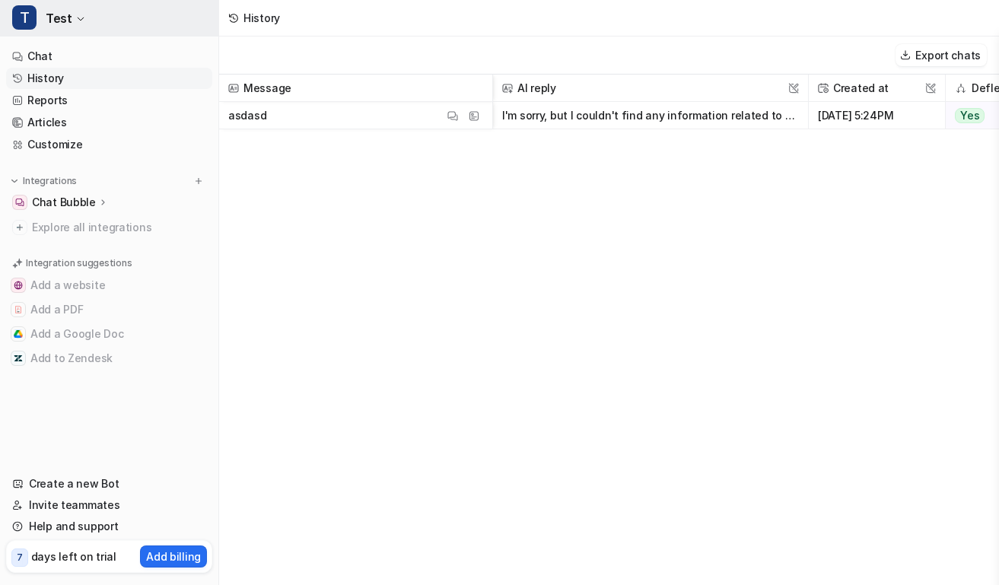
click at [69, 2] on button "T Test" at bounding box center [109, 18] width 218 height 37
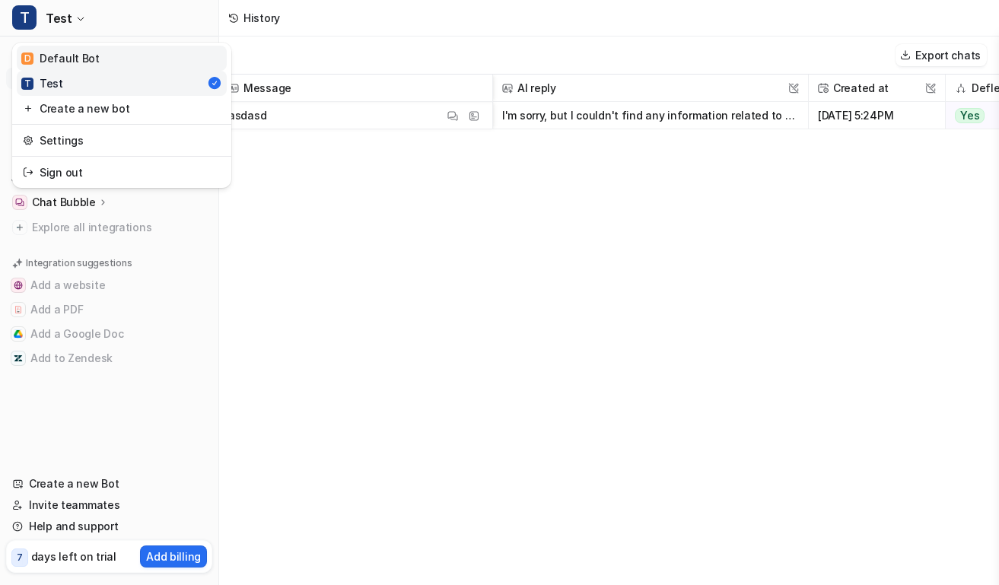
click at [81, 57] on div "D Default Bot" at bounding box center [60, 58] width 78 height 16
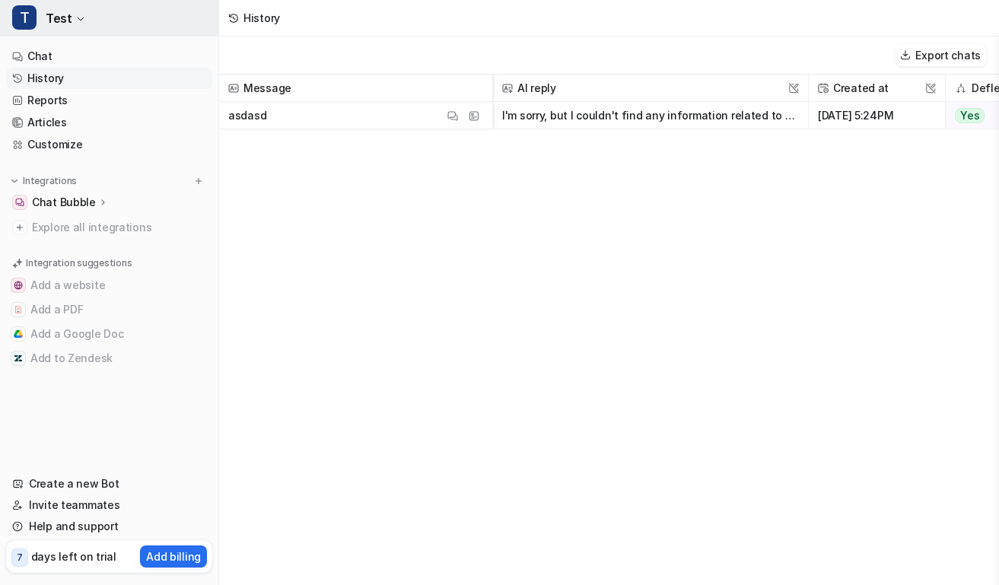
click at [82, 14] on button "T Test" at bounding box center [109, 18] width 218 height 37
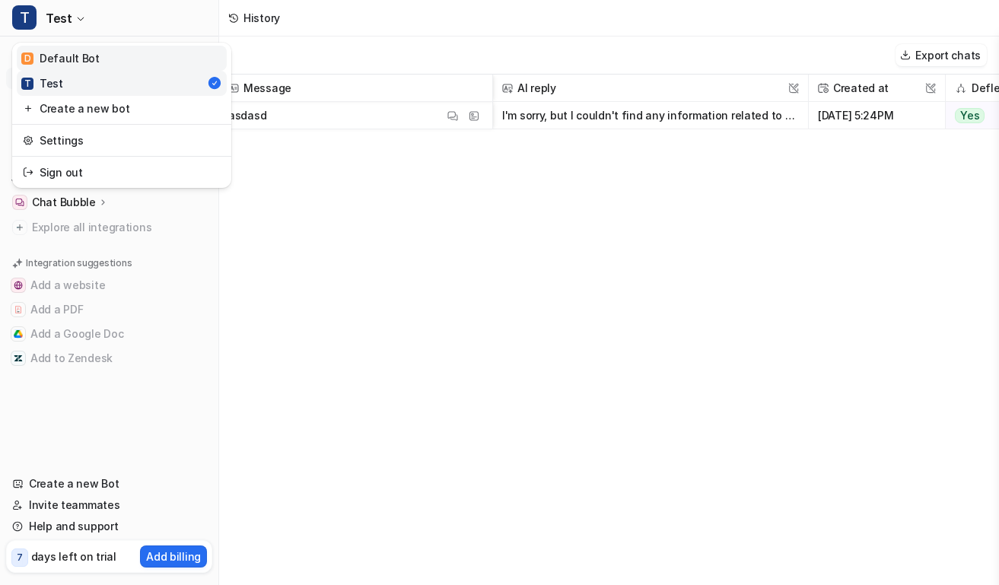
click at [75, 53] on div "D Default Bot" at bounding box center [60, 58] width 78 height 16
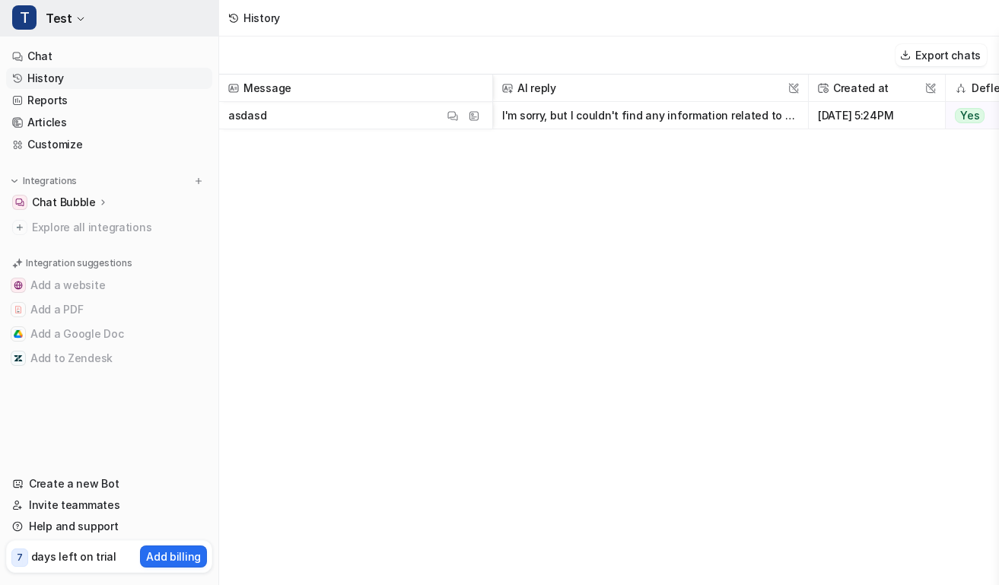
click at [78, 18] on icon "button" at bounding box center [80, 18] width 9 height 9
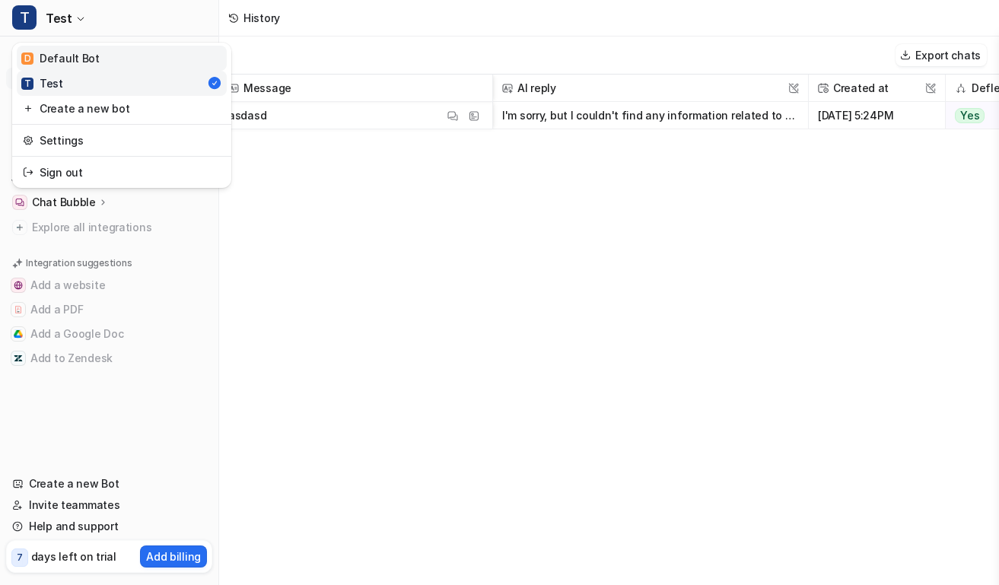
click at [94, 53] on link "D Default Bot" at bounding box center [122, 58] width 210 height 25
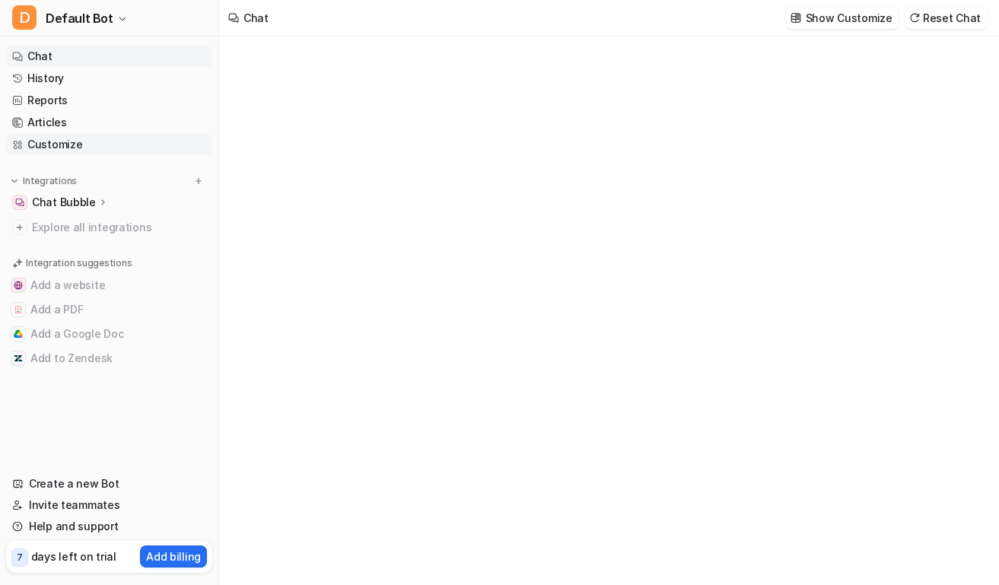
type textarea "**********"
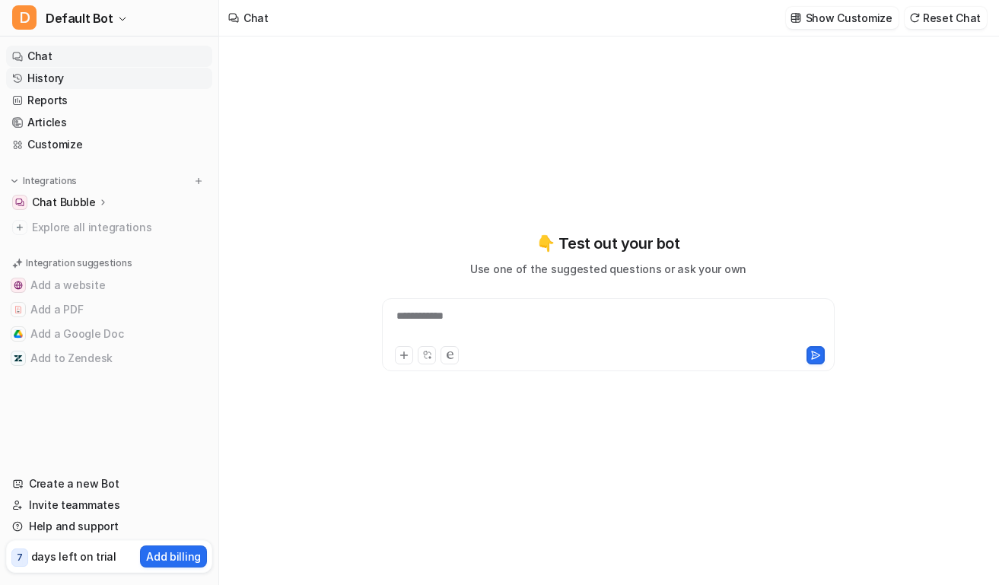
click at [81, 78] on link "History" at bounding box center [109, 78] width 206 height 21
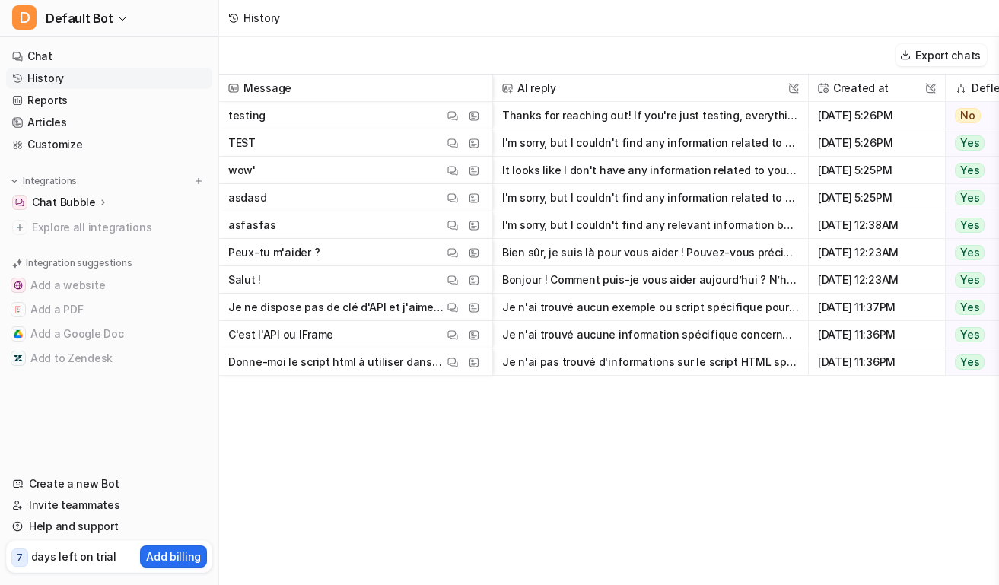
click at [97, 199] on icon at bounding box center [102, 201] width 11 height 11
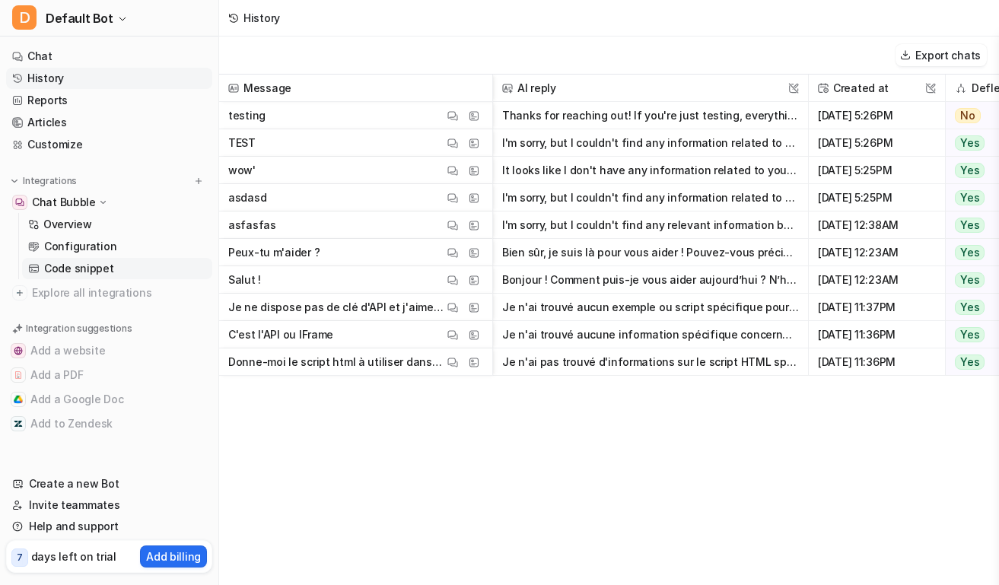
click at [129, 268] on link "Code snippet" at bounding box center [117, 268] width 190 height 21
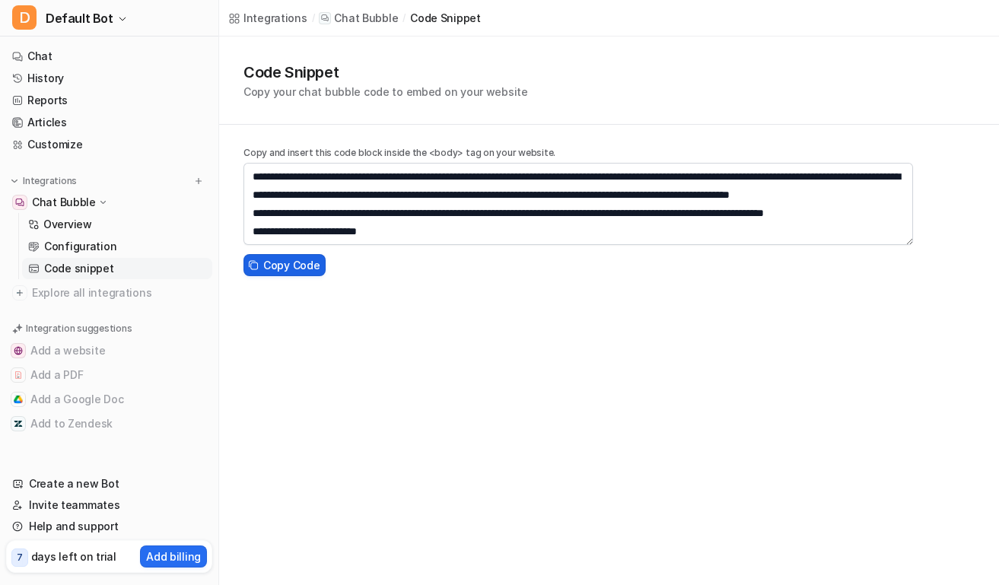
click at [295, 266] on span "Copy Code" at bounding box center [291, 265] width 56 height 16
click at [306, 267] on span "Copy Code" at bounding box center [291, 265] width 56 height 16
click at [52, 85] on link "History" at bounding box center [109, 78] width 206 height 21
click at [120, 76] on link "History" at bounding box center [109, 78] width 206 height 21
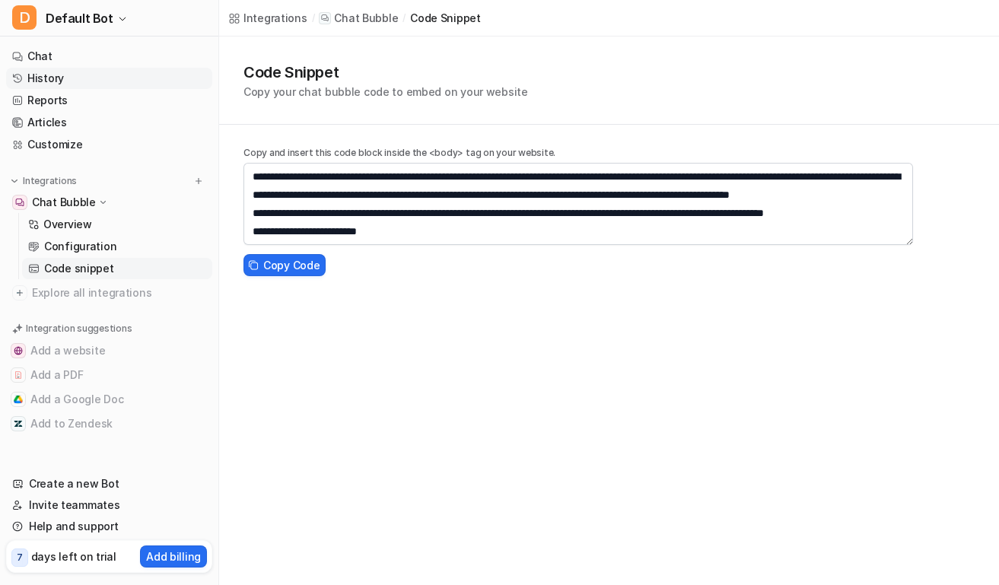
click at [120, 76] on link "History" at bounding box center [109, 78] width 206 height 21
